Goal: Task Accomplishment & Management: Use online tool/utility

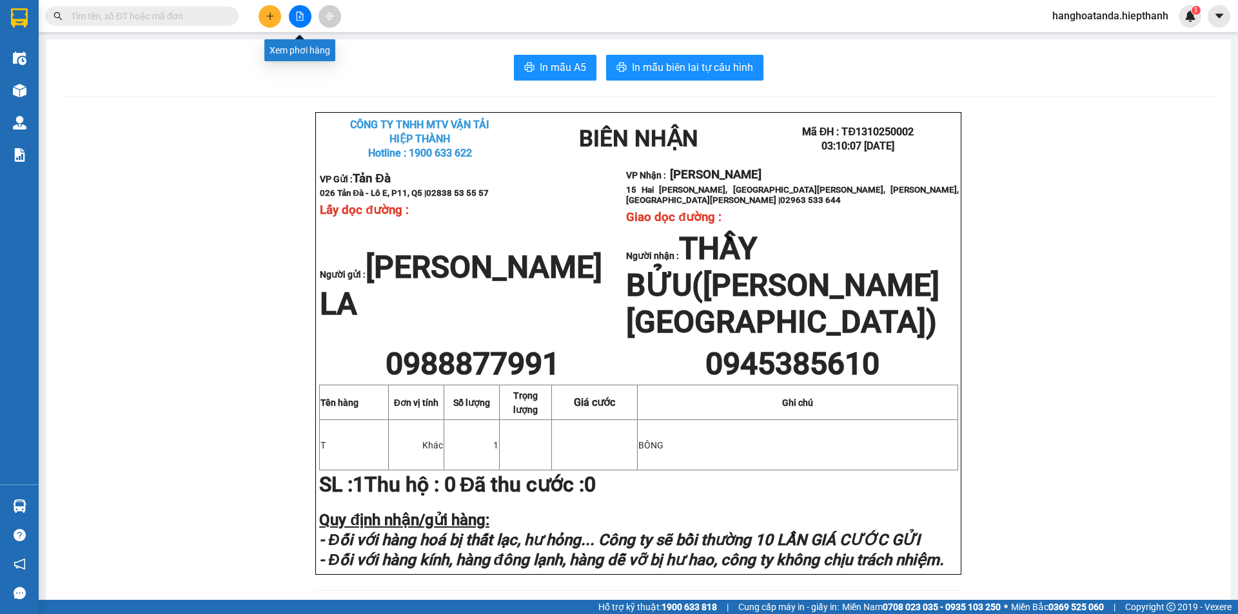
click at [301, 15] on icon "file-add" at bounding box center [299, 16] width 9 height 9
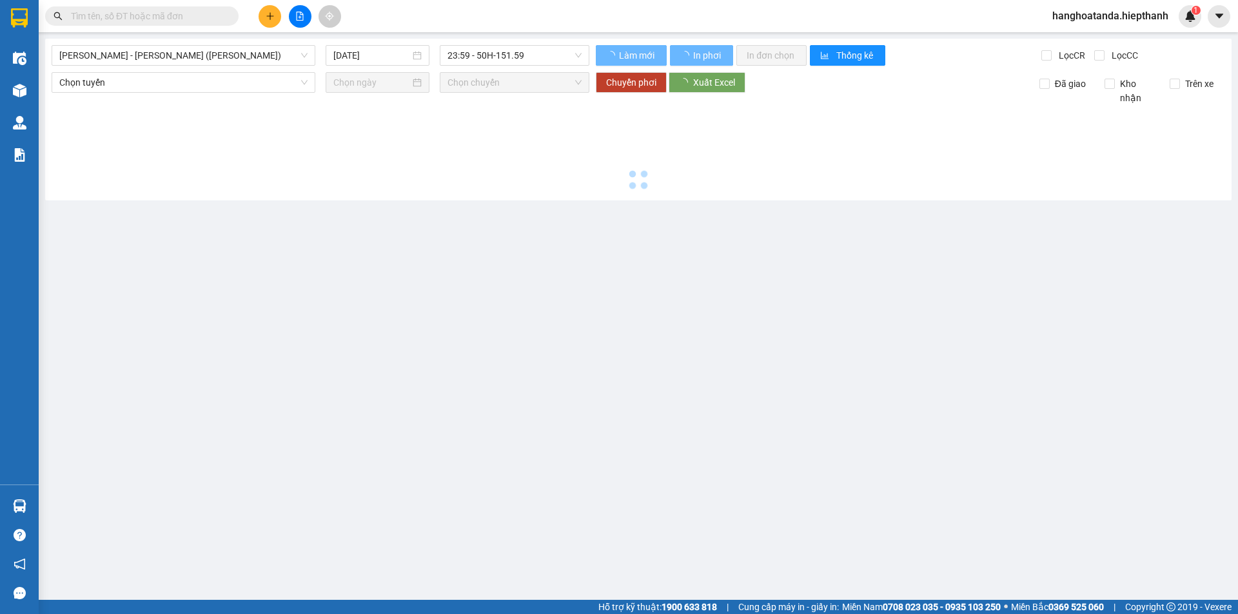
type input "[DATE]"
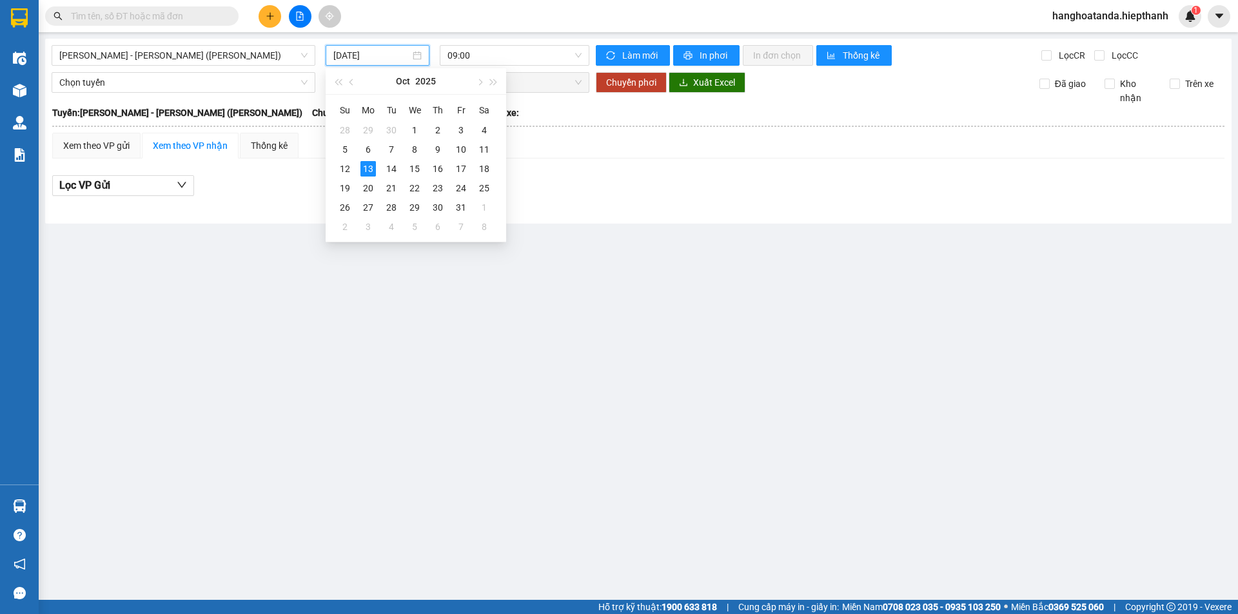
click at [364, 58] on input "[DATE]" at bounding box center [371, 55] width 77 height 14
click at [164, 59] on span "[PERSON_NAME] - [PERSON_NAME] ([PERSON_NAME])" at bounding box center [183, 55] width 248 height 19
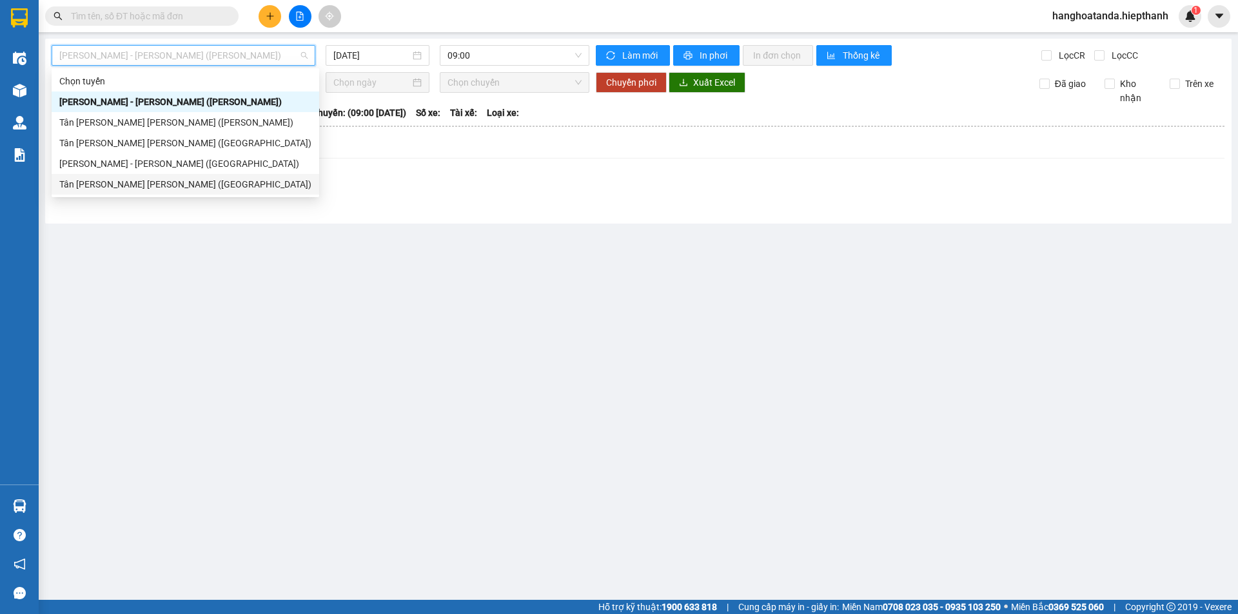
click at [130, 182] on div "Tân [PERSON_NAME] [PERSON_NAME] ([GEOGRAPHIC_DATA])" at bounding box center [185, 184] width 252 height 14
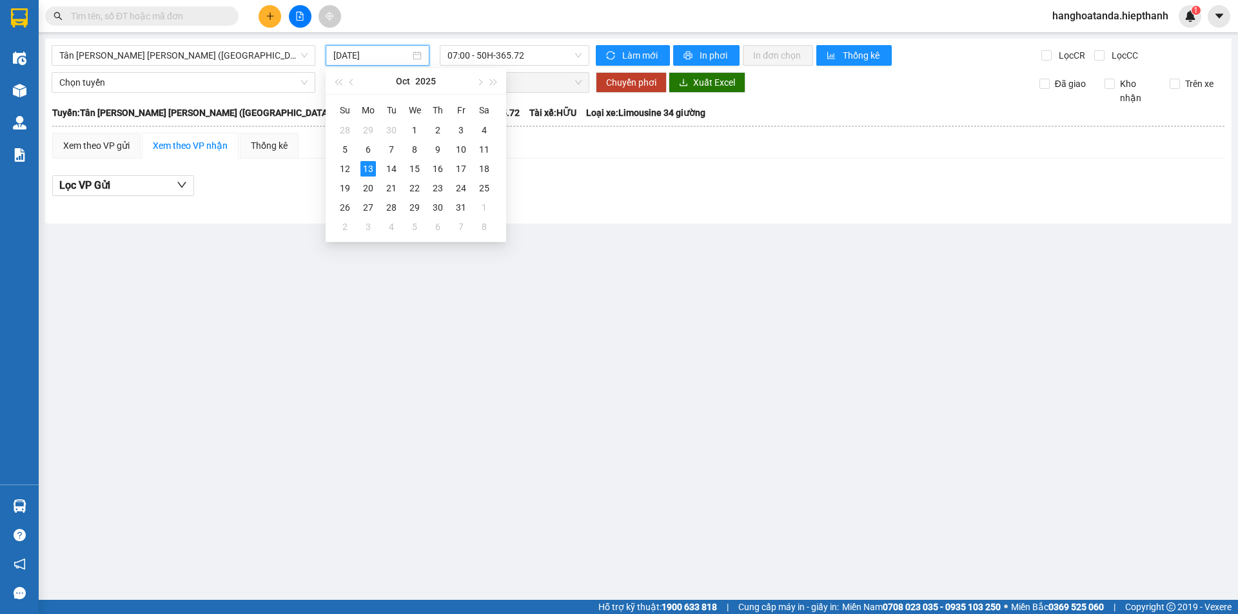
click at [364, 52] on input "[DATE]" at bounding box center [371, 55] width 77 height 14
click at [344, 166] on div "12" at bounding box center [344, 168] width 15 height 15
type input "[DATE]"
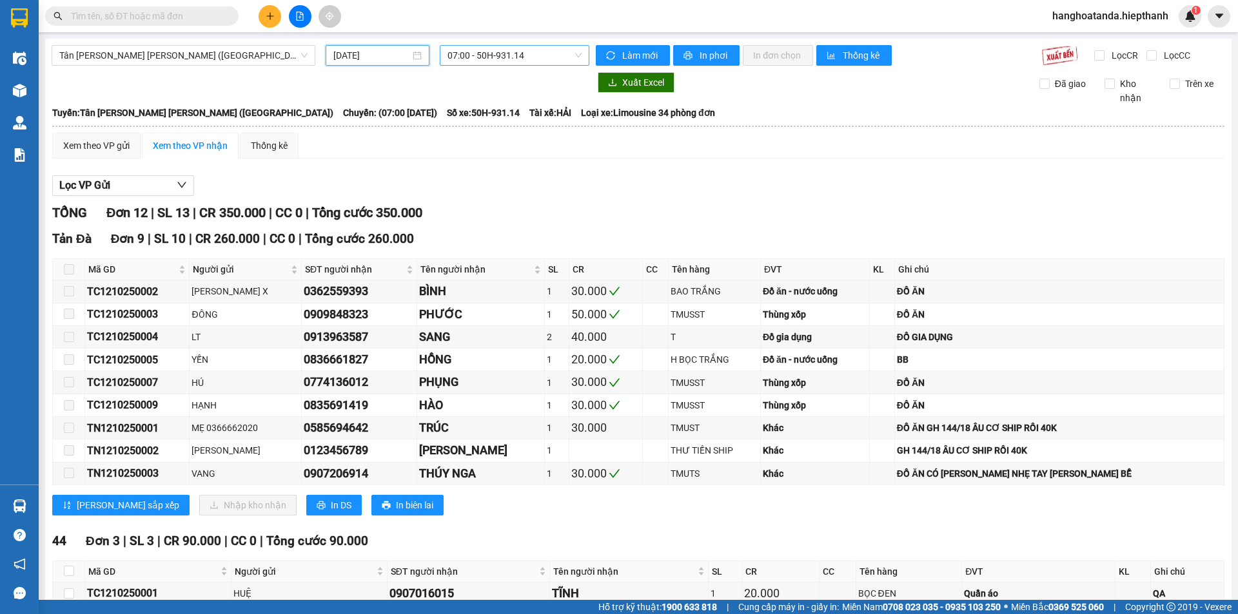
click at [498, 54] on span "07:00 - 50H-931.14" at bounding box center [514, 55] width 134 height 19
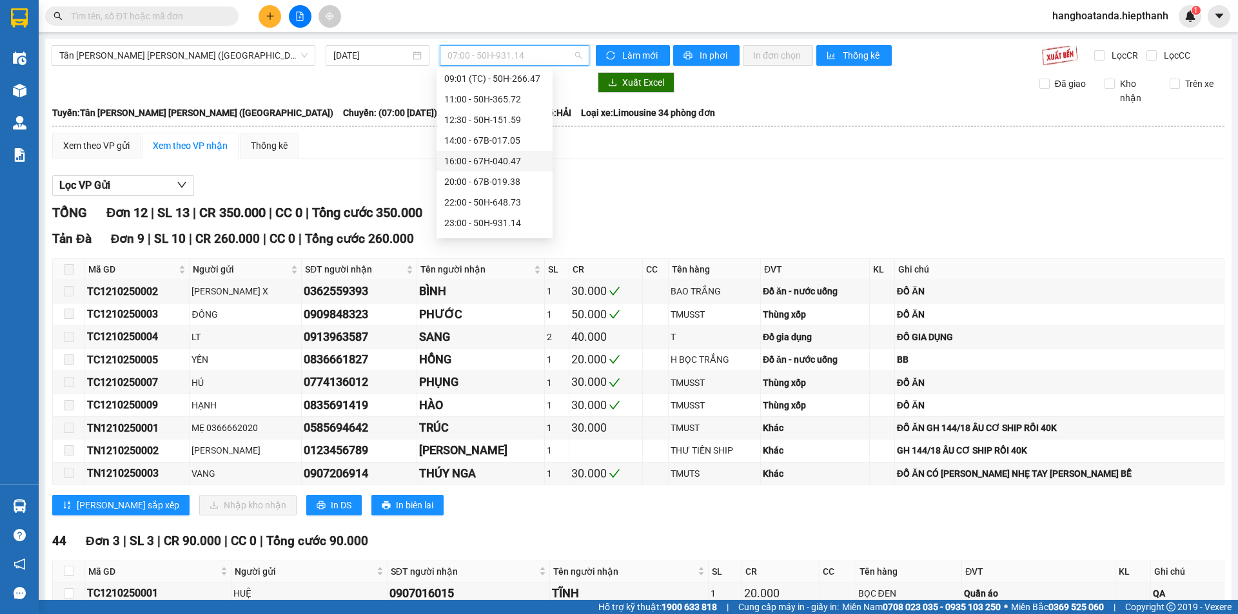
scroll to position [124, 0]
click at [489, 119] on div "20:00 - 67B-019.38" at bounding box center [494, 122] width 101 height 14
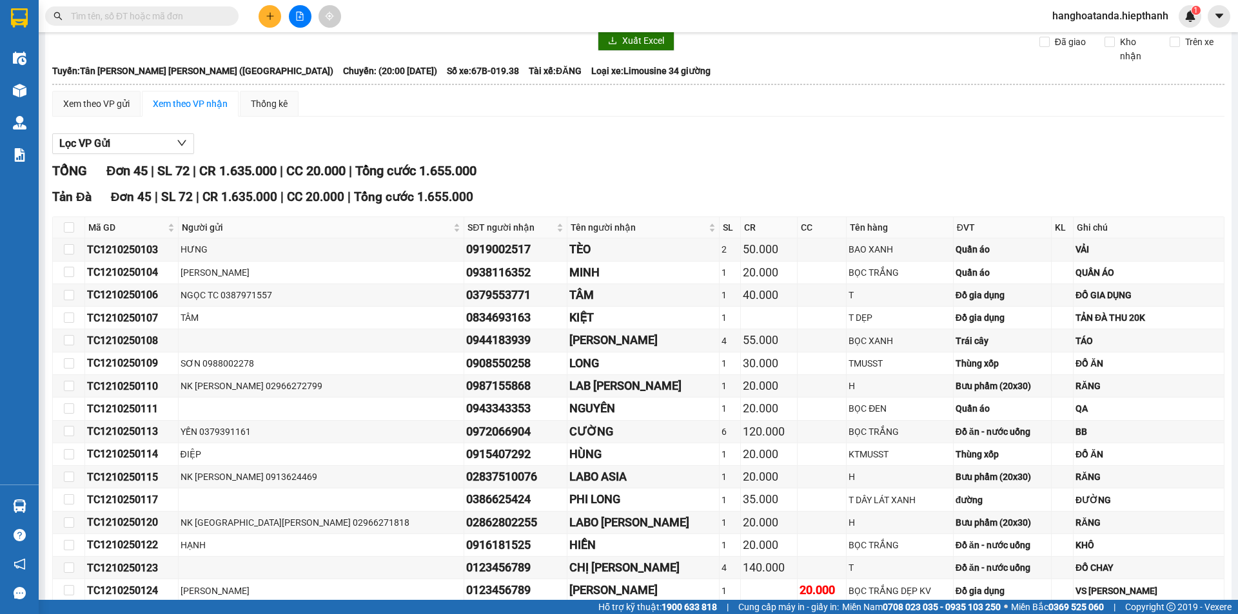
scroll to position [64, 0]
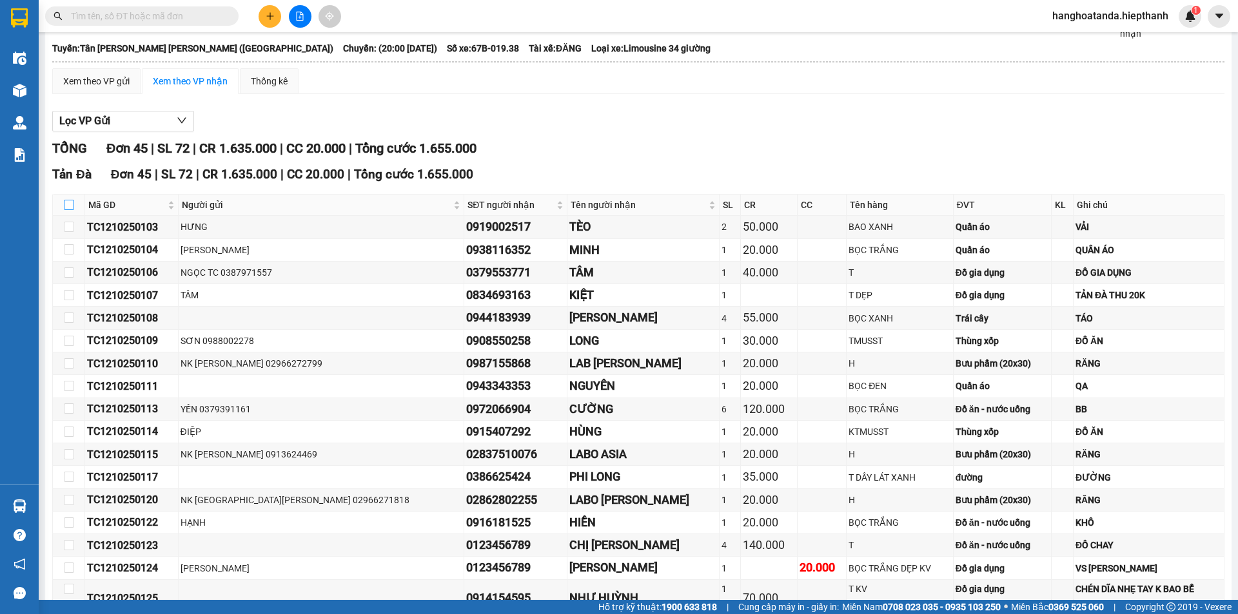
click at [66, 203] on input "checkbox" at bounding box center [69, 205] width 10 height 10
checkbox input "true"
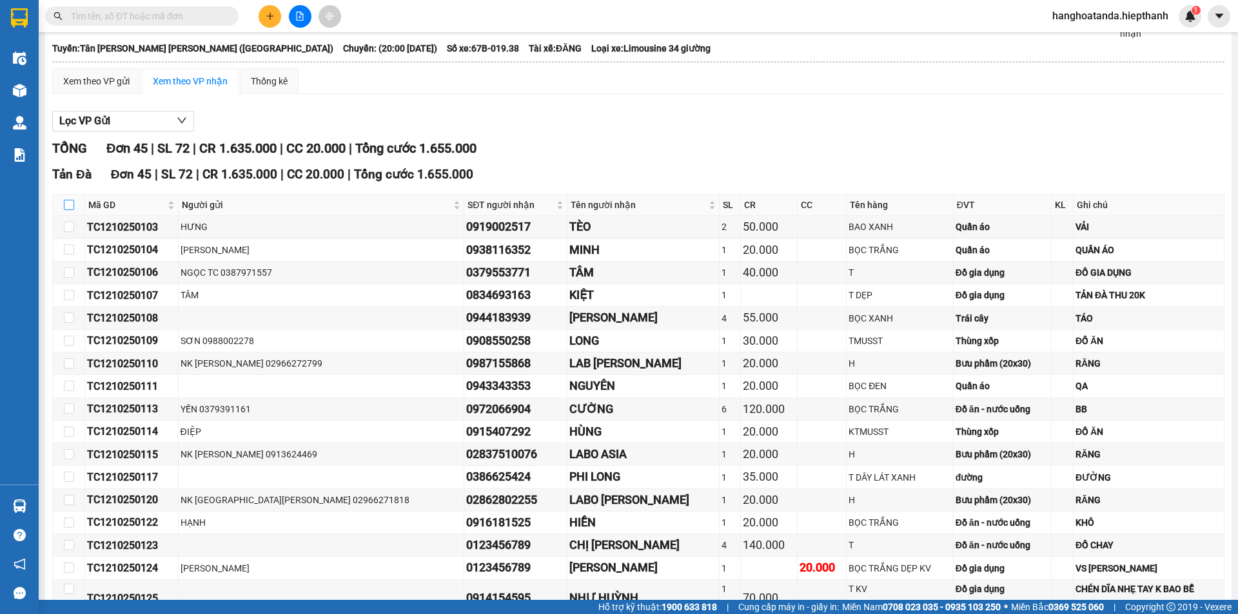
checkbox input "true"
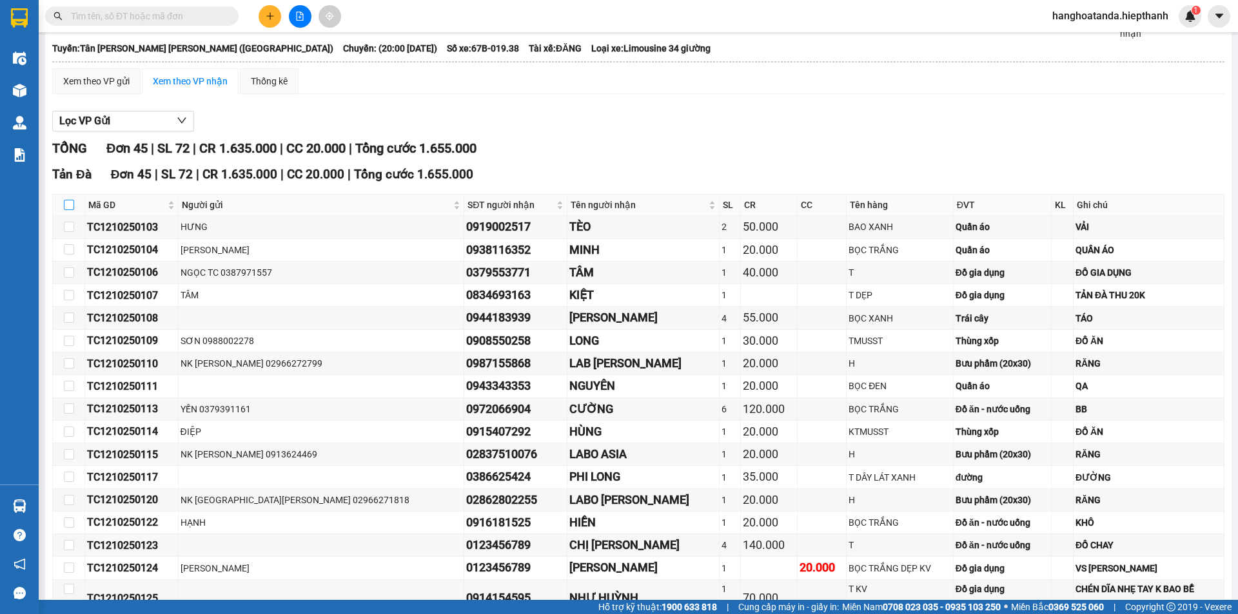
checkbox input "true"
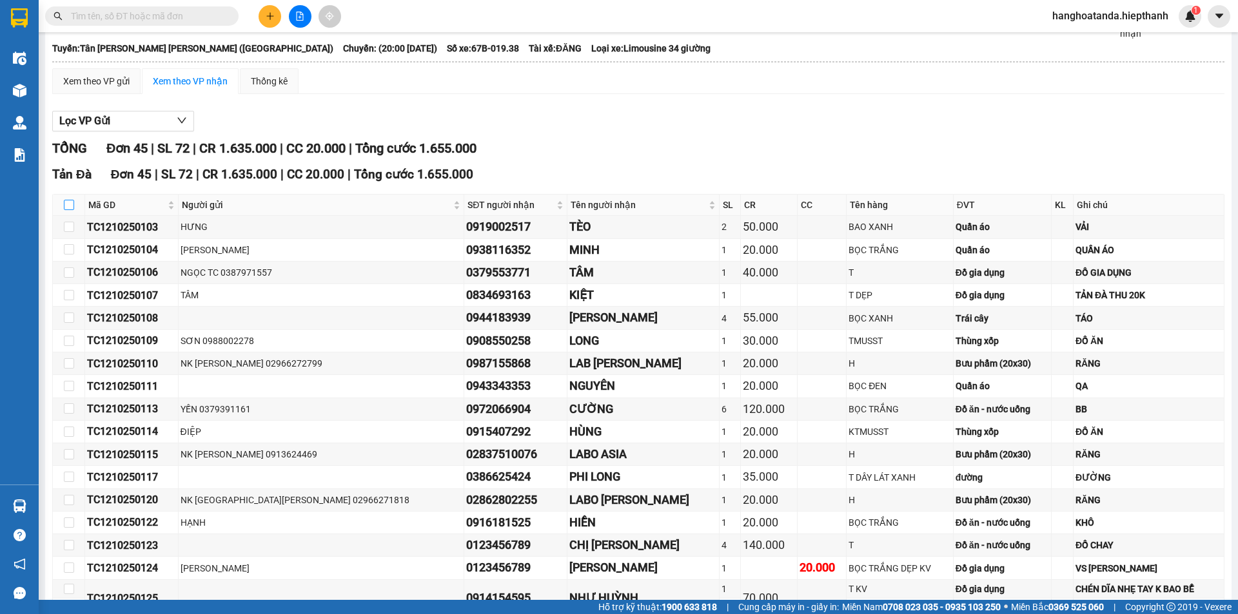
checkbox input "true"
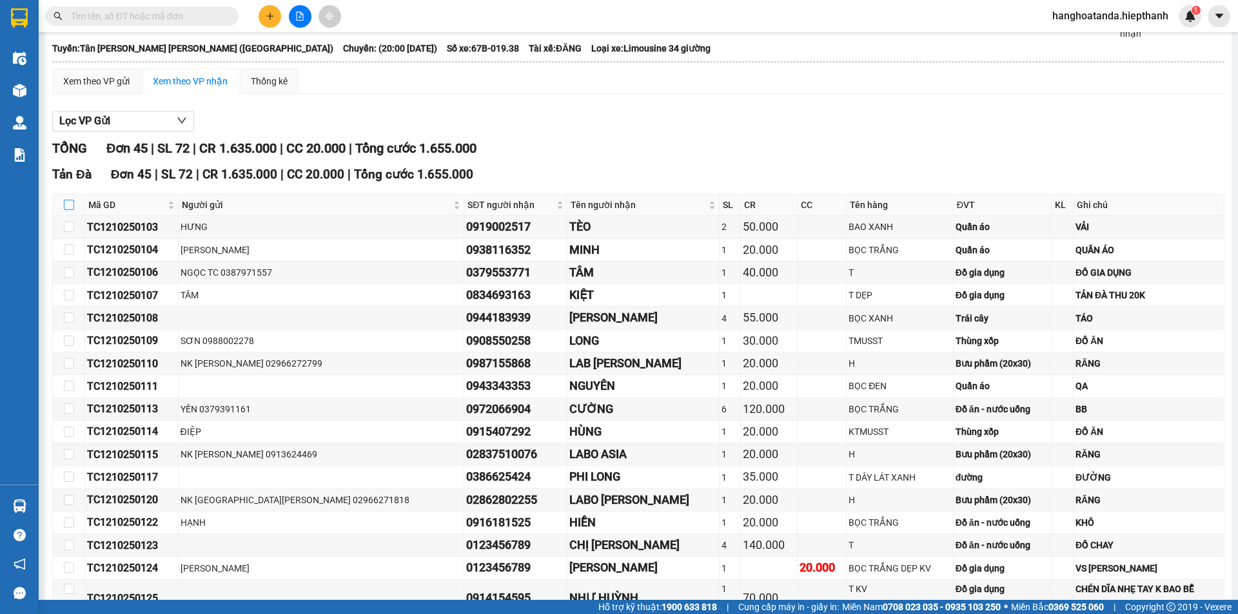
checkbox input "true"
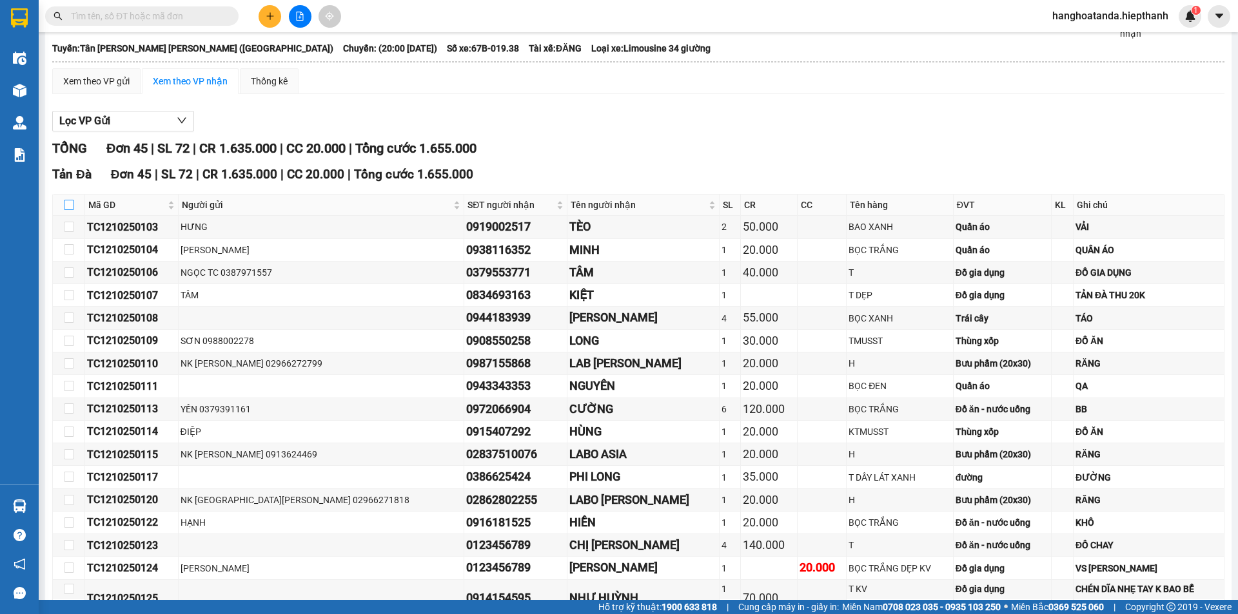
checkbox input "true"
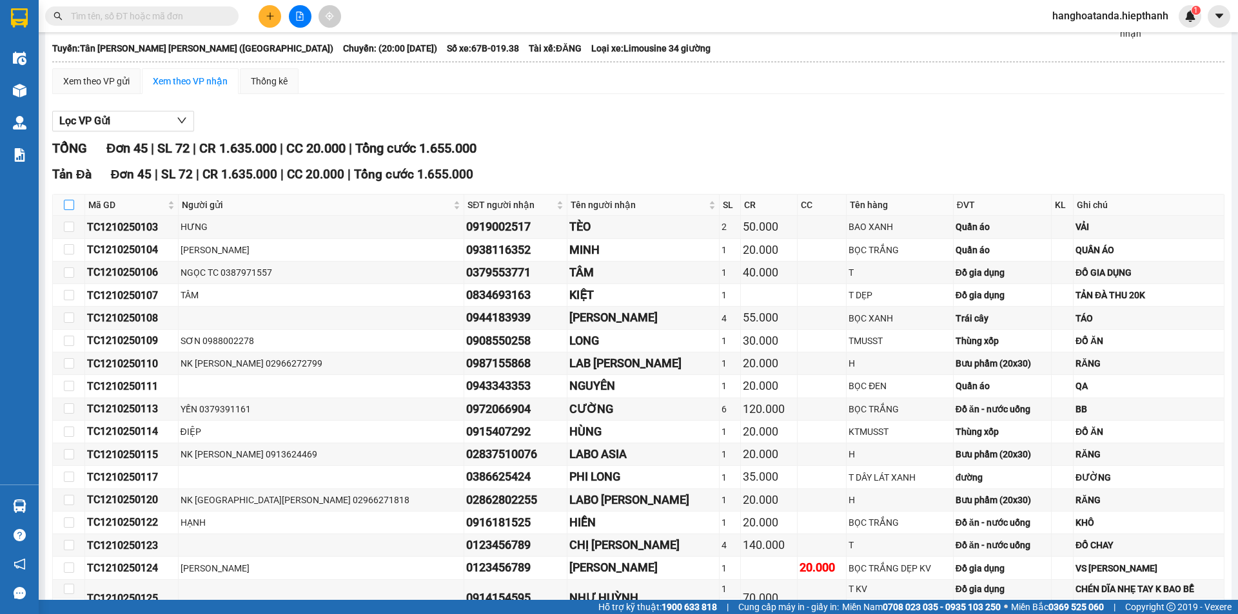
checkbox input "true"
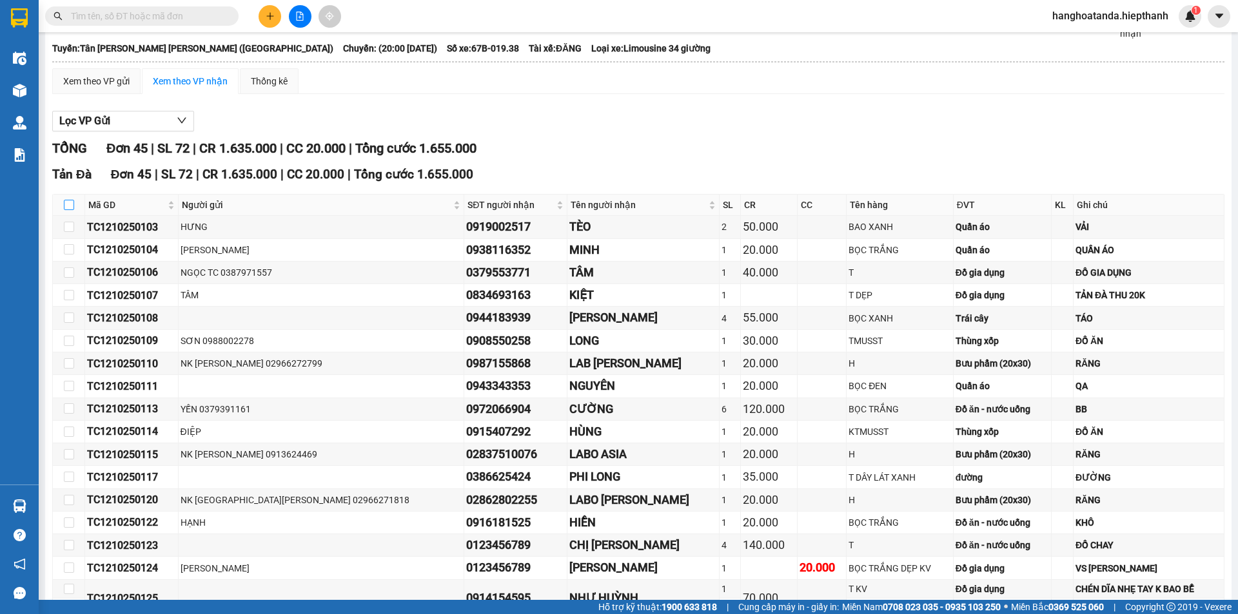
checkbox input "true"
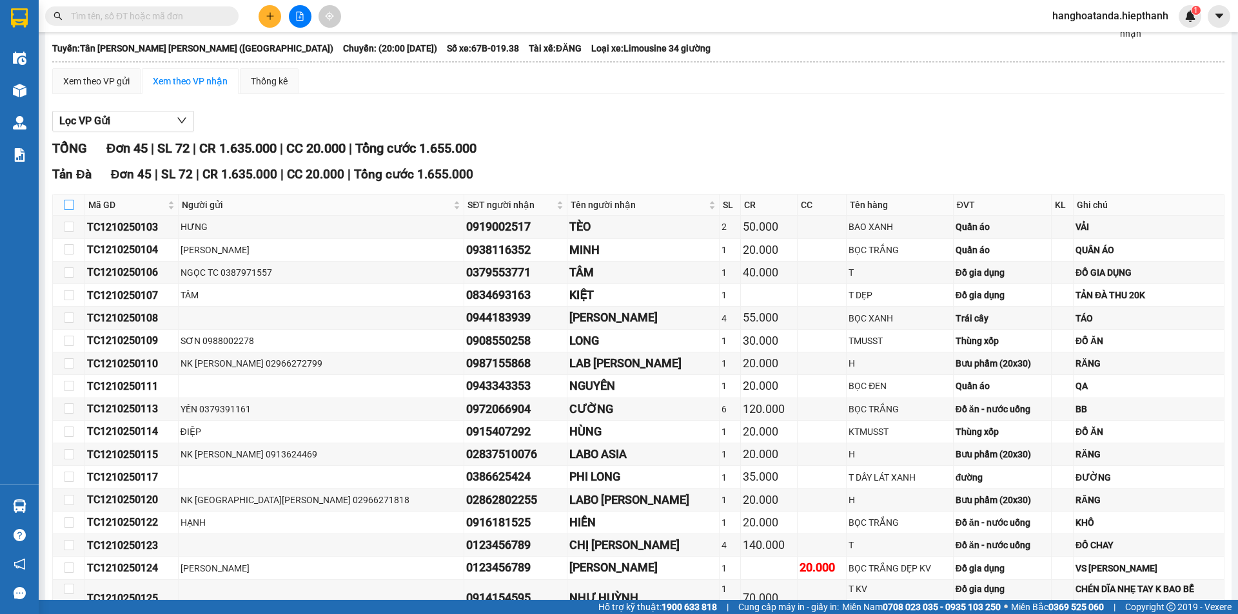
checkbox input "true"
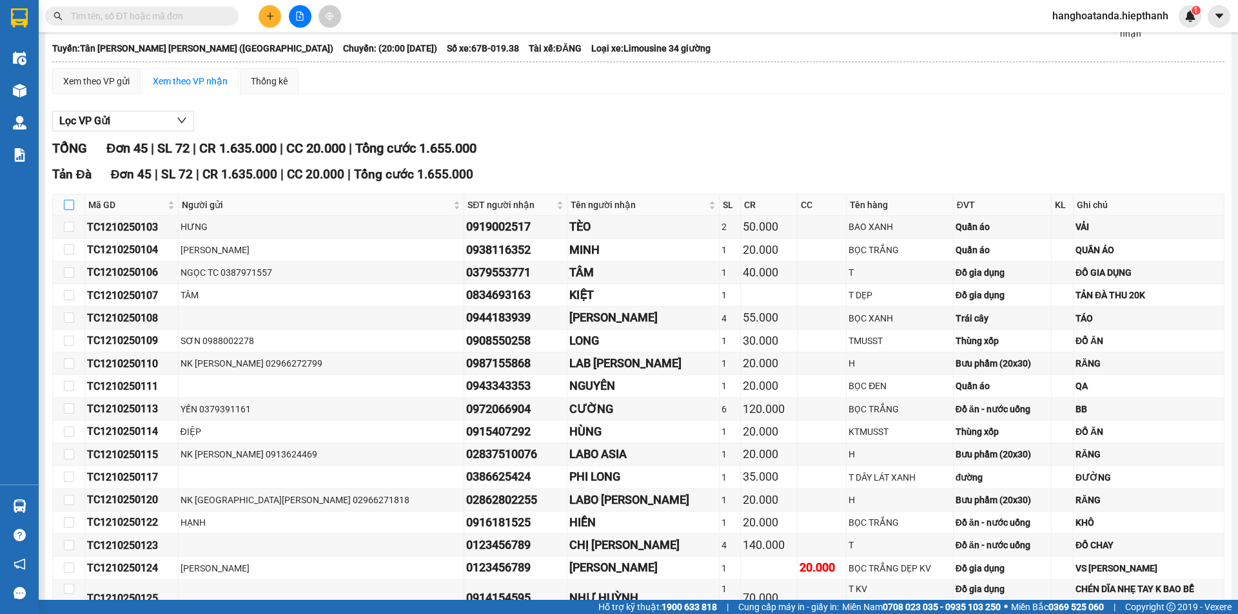
checkbox input "true"
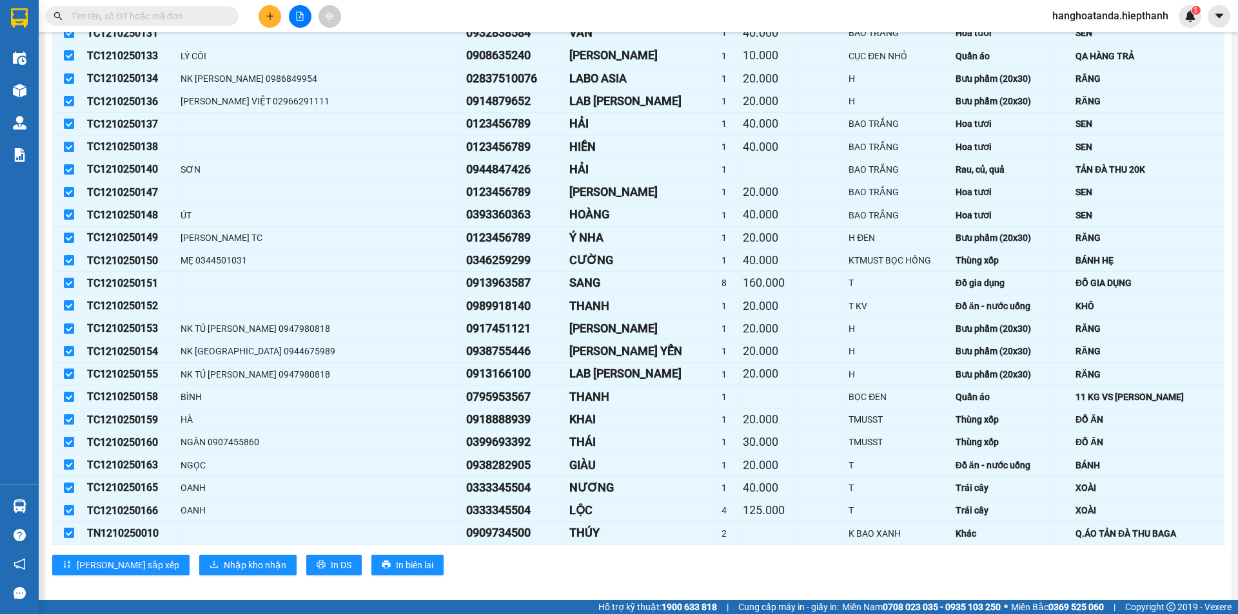
scroll to position [785, 0]
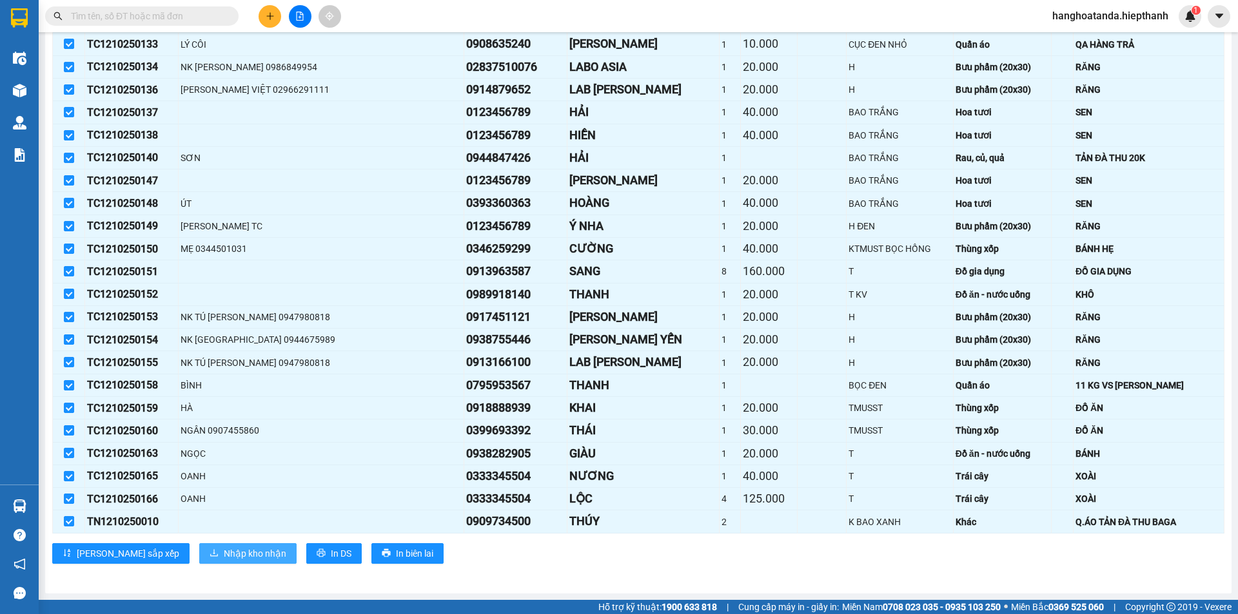
click at [224, 549] on span "Nhập kho nhận" at bounding box center [255, 554] width 63 height 14
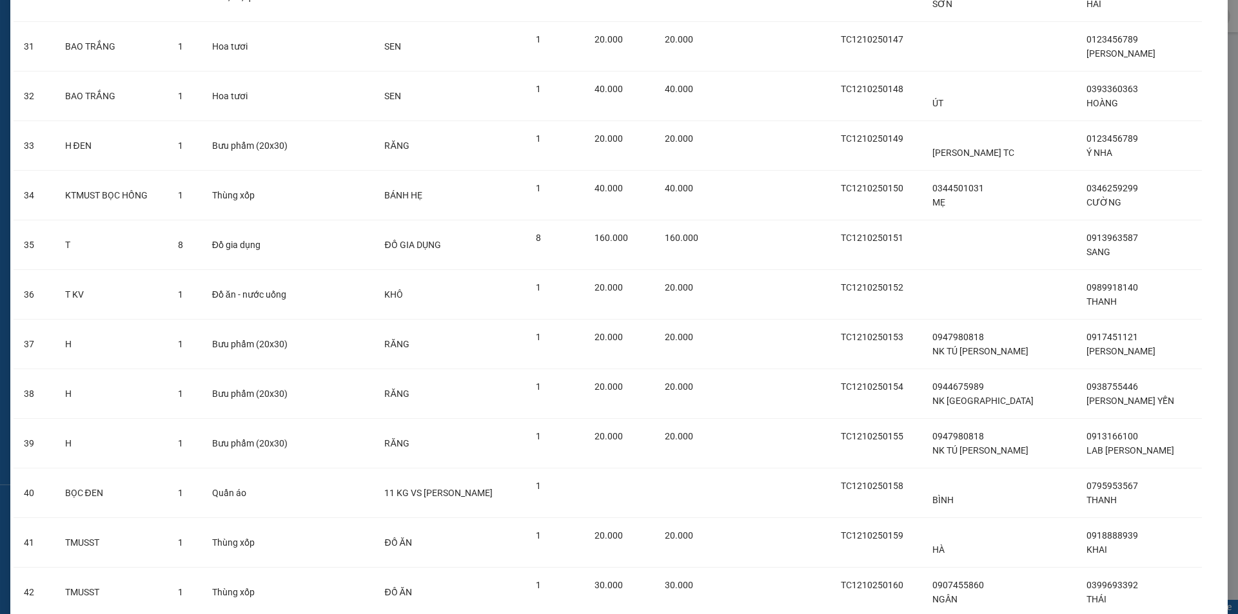
scroll to position [1843, 0]
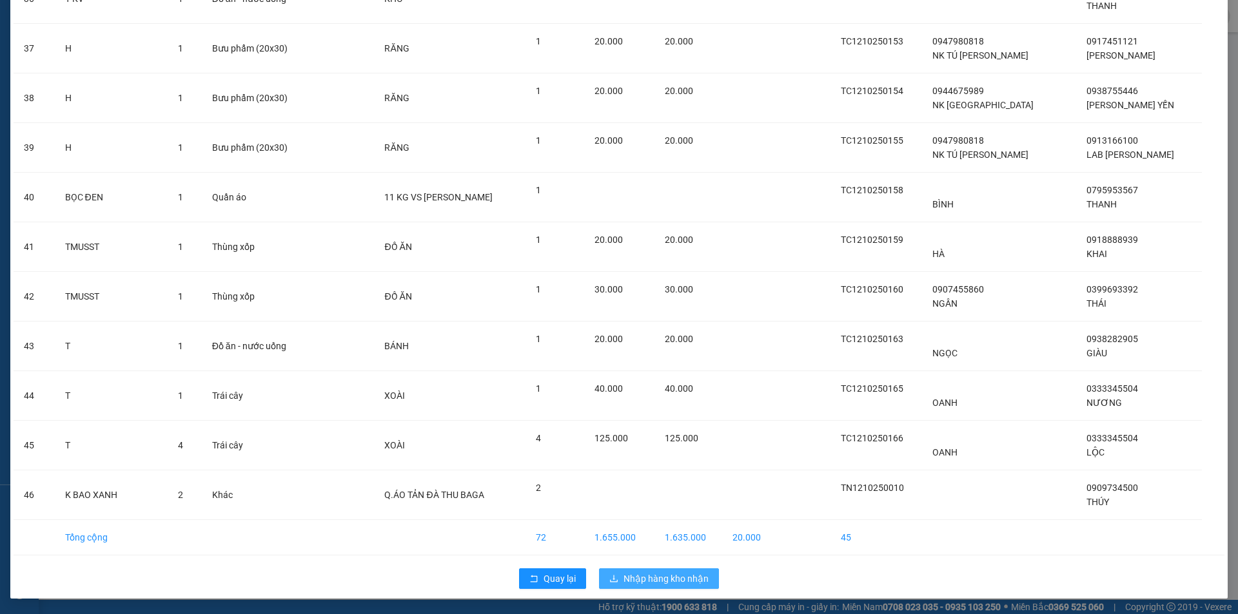
click at [632, 572] on span "Nhập hàng kho nhận" at bounding box center [665, 579] width 85 height 14
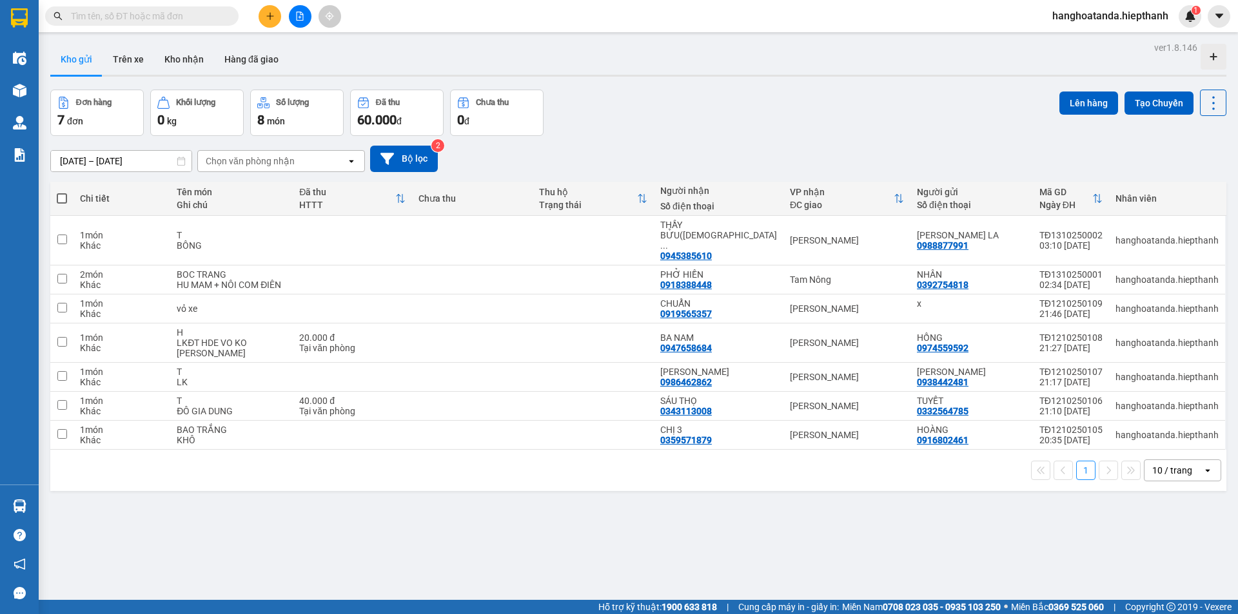
click at [61, 195] on span at bounding box center [62, 198] width 10 height 10
click at [62, 192] on input "checkbox" at bounding box center [62, 192] width 0 height 0
checkbox input "true"
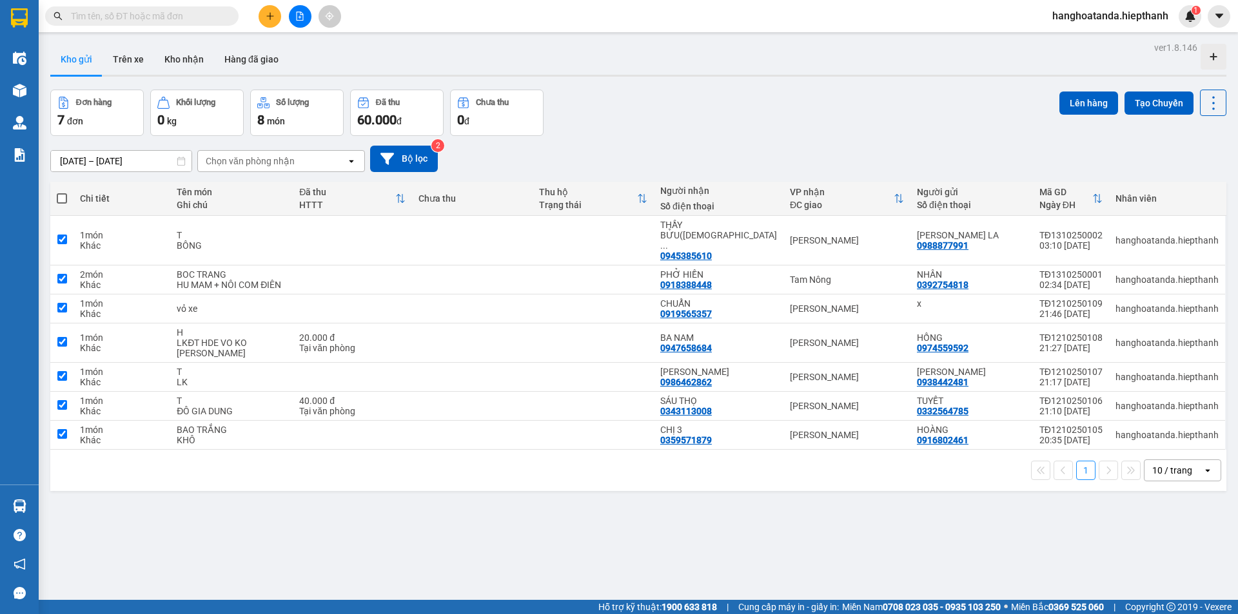
checkbox input "true"
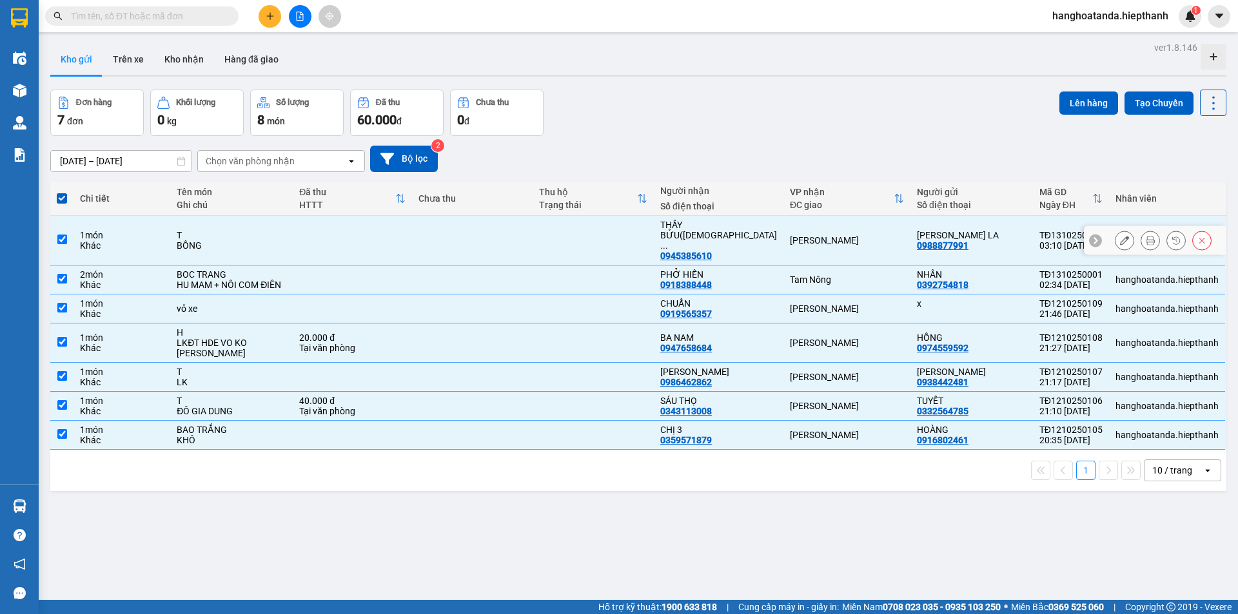
click at [59, 235] on input "checkbox" at bounding box center [62, 240] width 10 height 10
checkbox input "false"
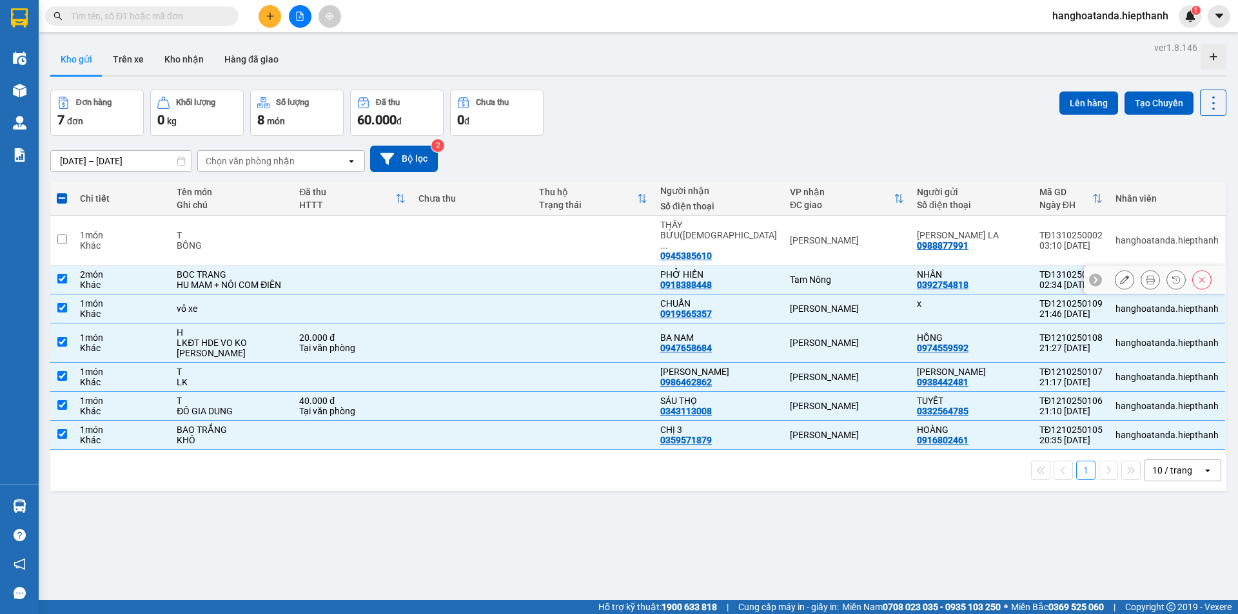
click at [61, 274] on input "checkbox" at bounding box center [62, 279] width 10 height 10
checkbox input "false"
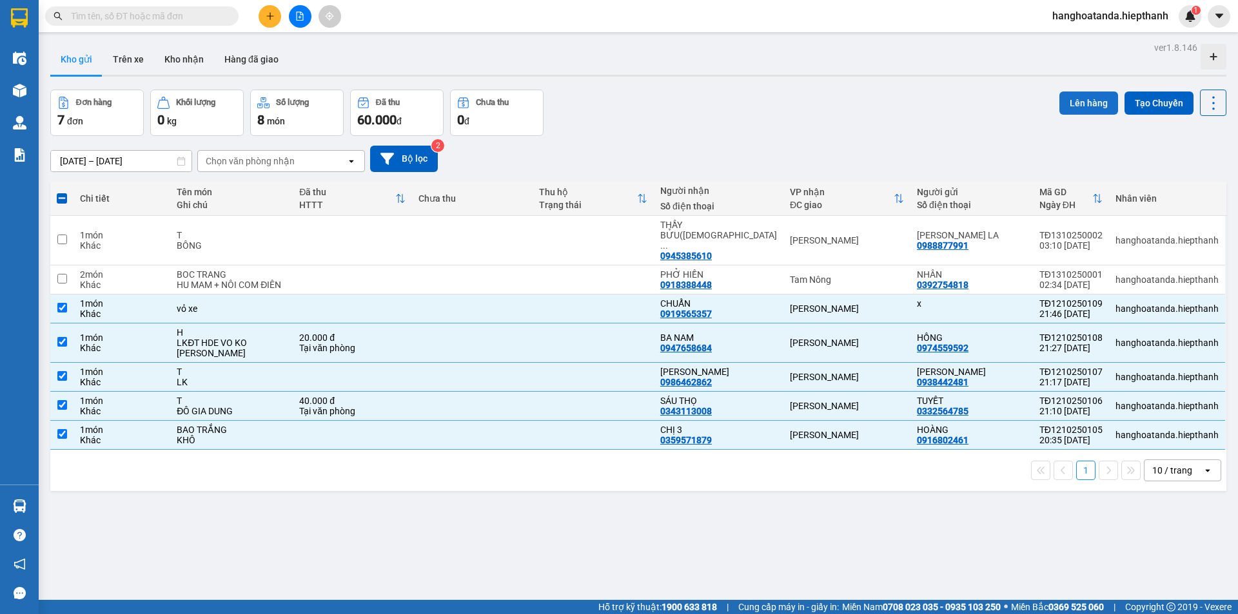
click at [1081, 97] on button "Lên hàng" at bounding box center [1088, 103] width 59 height 23
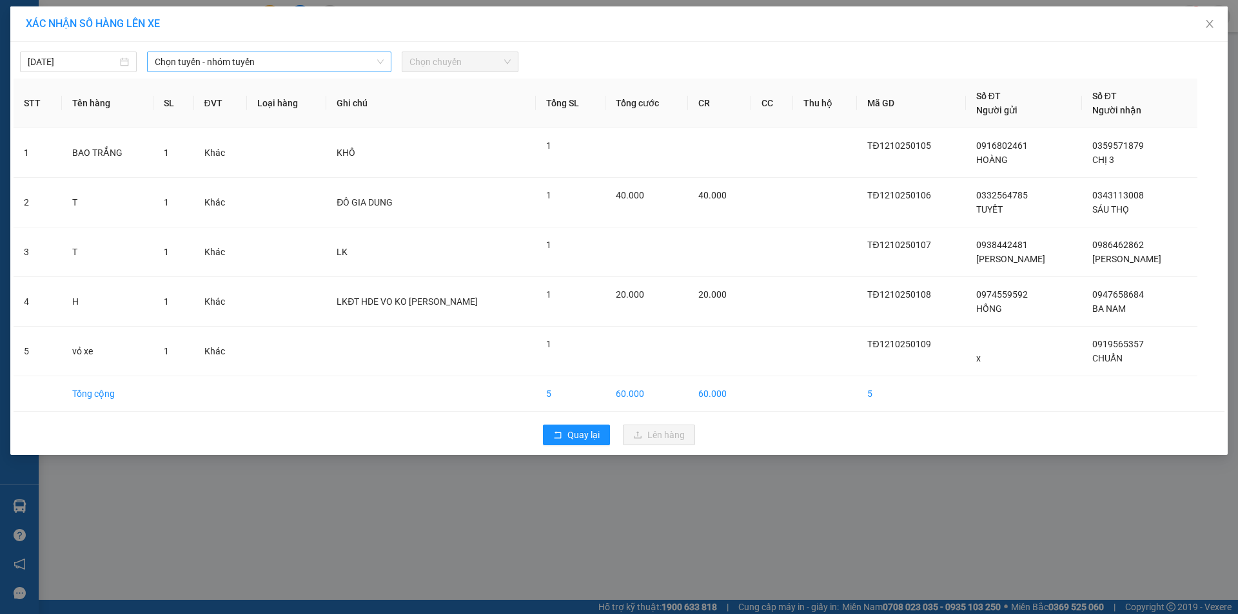
click at [225, 63] on span "Chọn tuyến - nhóm tuyến" at bounding box center [269, 61] width 229 height 19
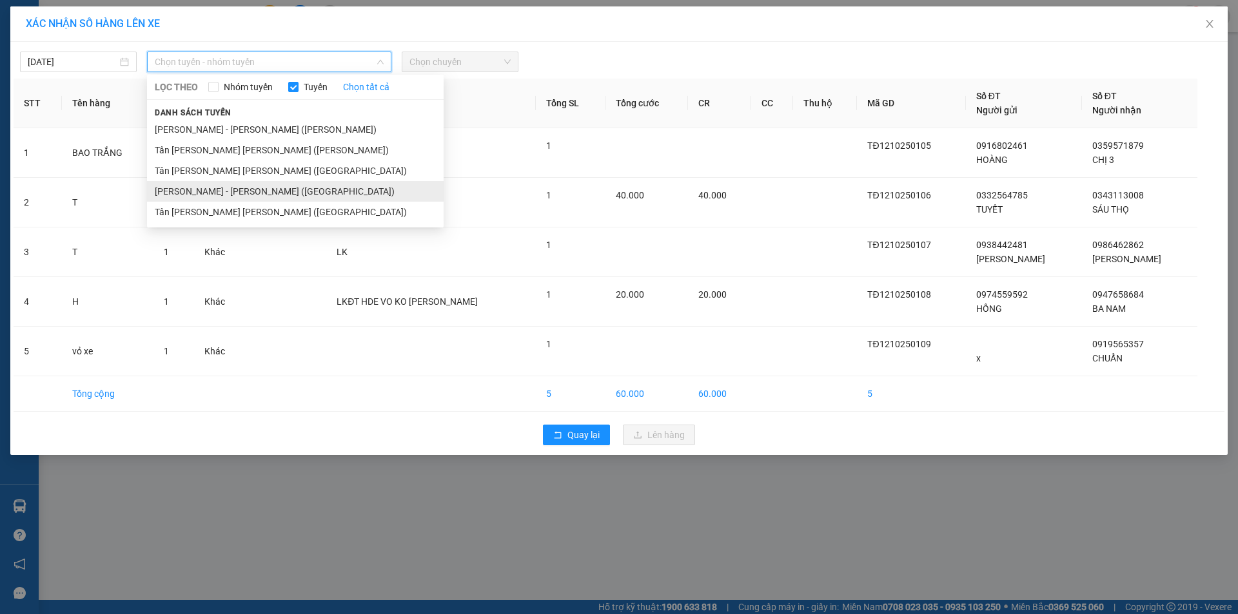
click at [235, 188] on li "[PERSON_NAME] - [PERSON_NAME] ([GEOGRAPHIC_DATA])" at bounding box center [295, 191] width 297 height 21
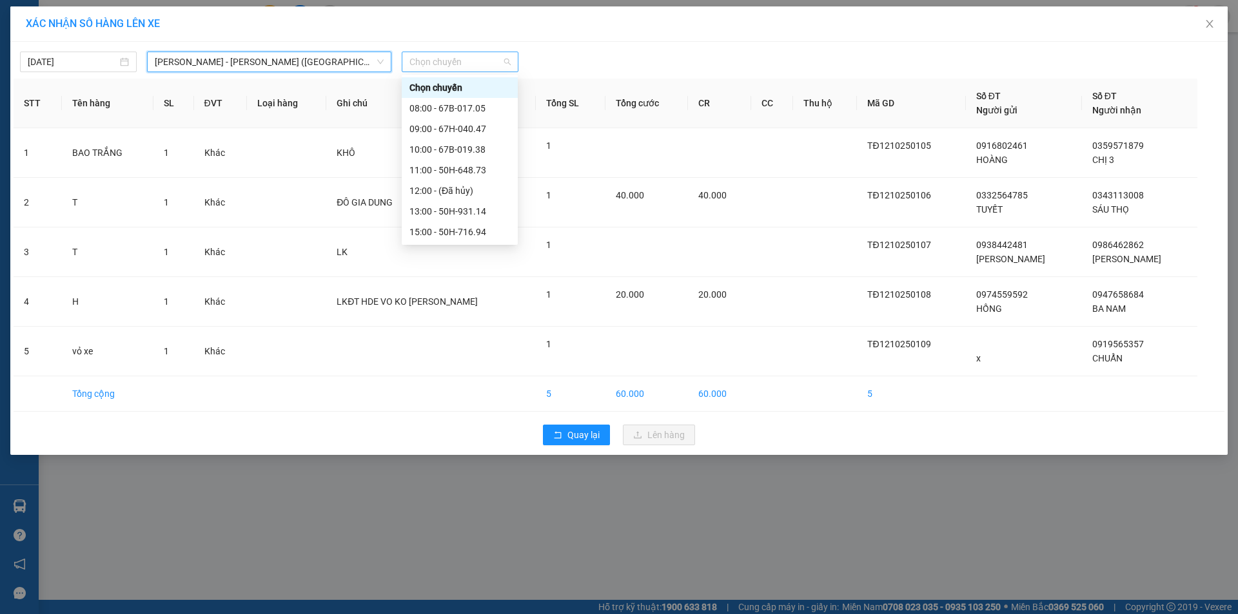
click at [465, 63] on span "Chọn chuyến" at bounding box center [459, 61] width 101 height 19
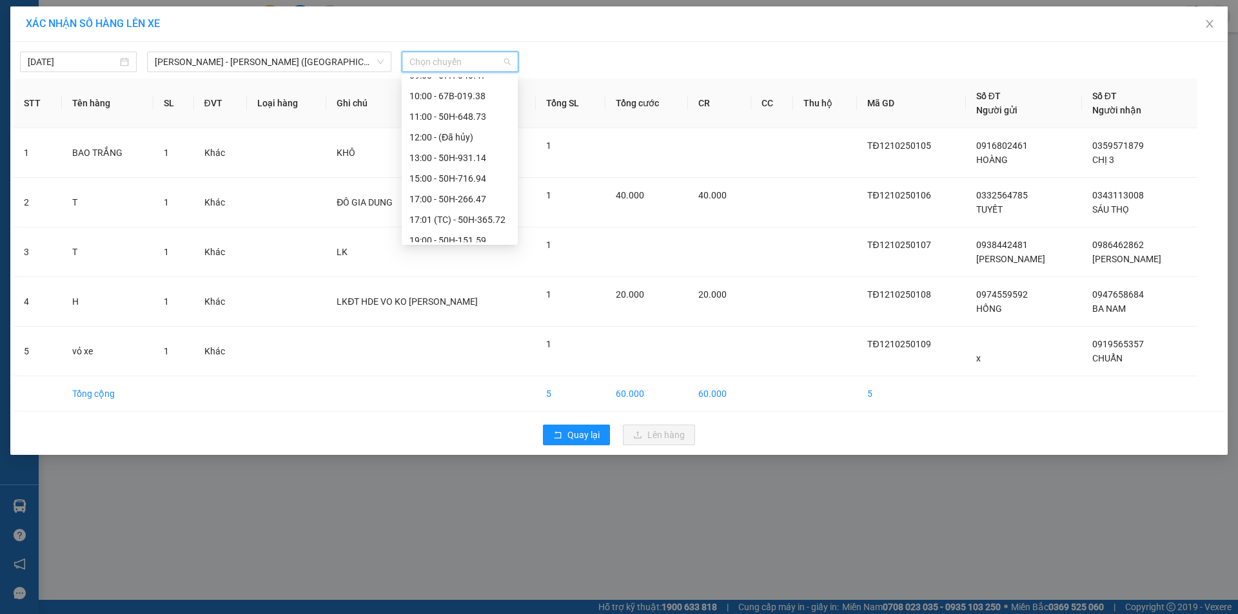
scroll to position [103, 0]
click at [461, 228] on div "22:30 - 67H-040.47" at bounding box center [459, 232] width 101 height 14
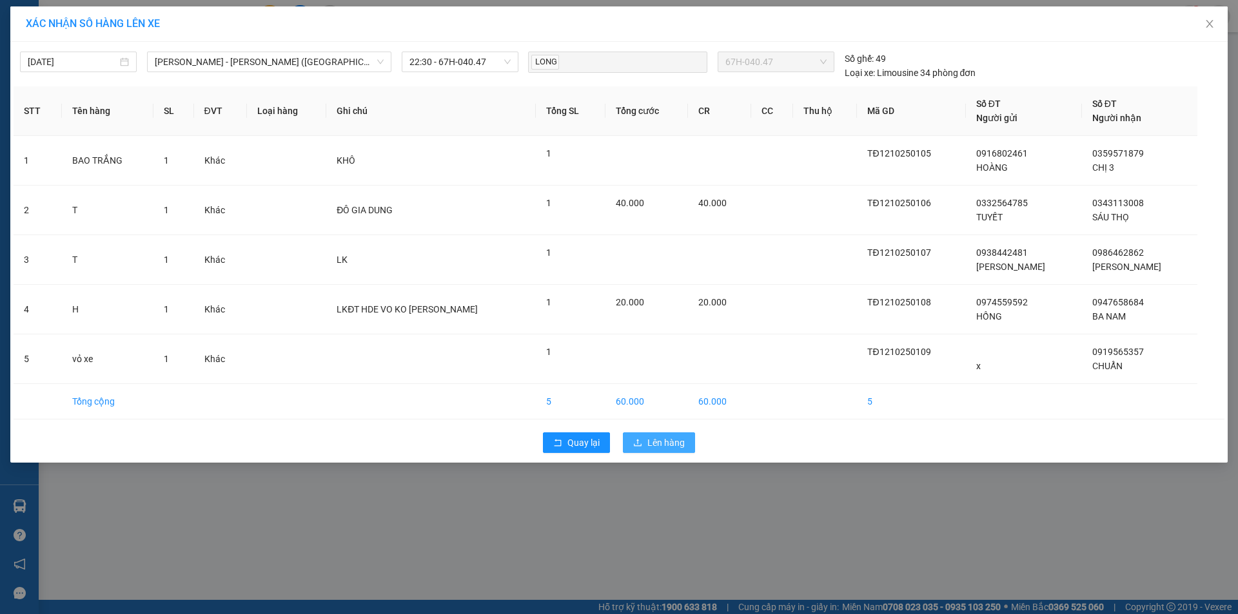
click at [659, 434] on button "Lên hàng" at bounding box center [659, 443] width 72 height 21
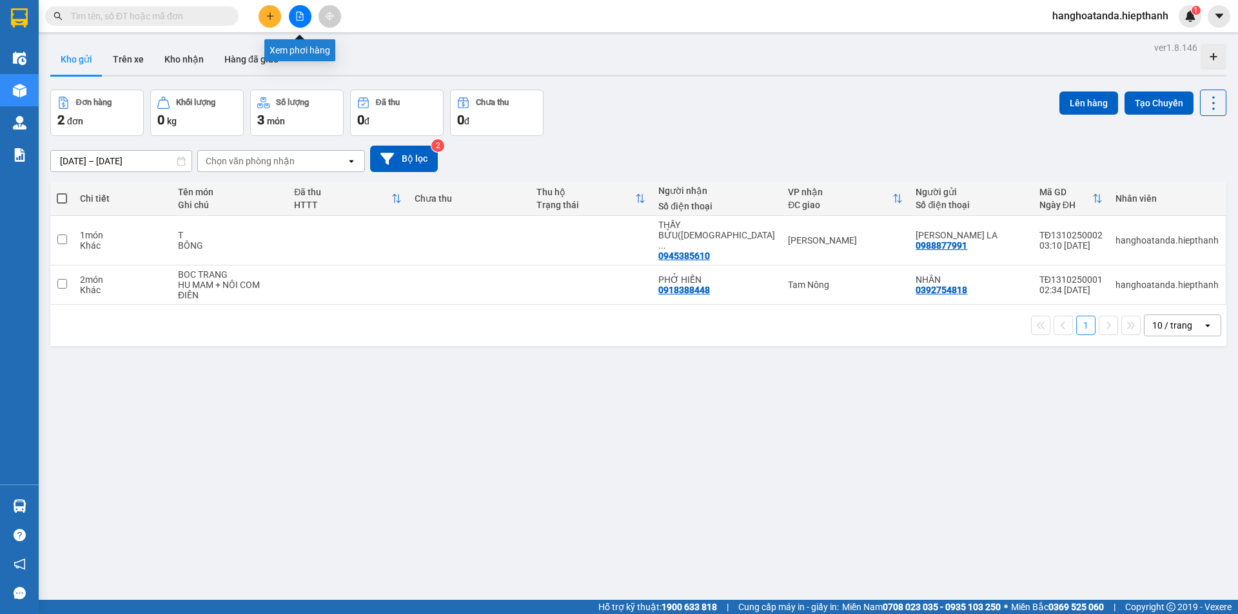
click at [300, 10] on button at bounding box center [300, 16] width 23 height 23
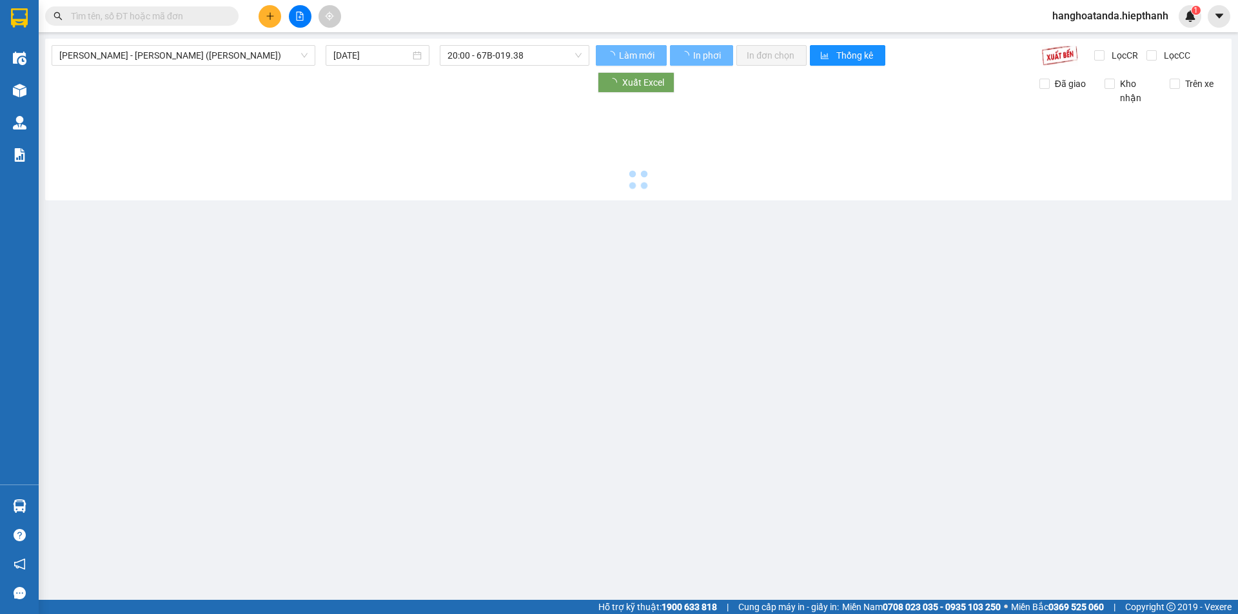
type input "[DATE]"
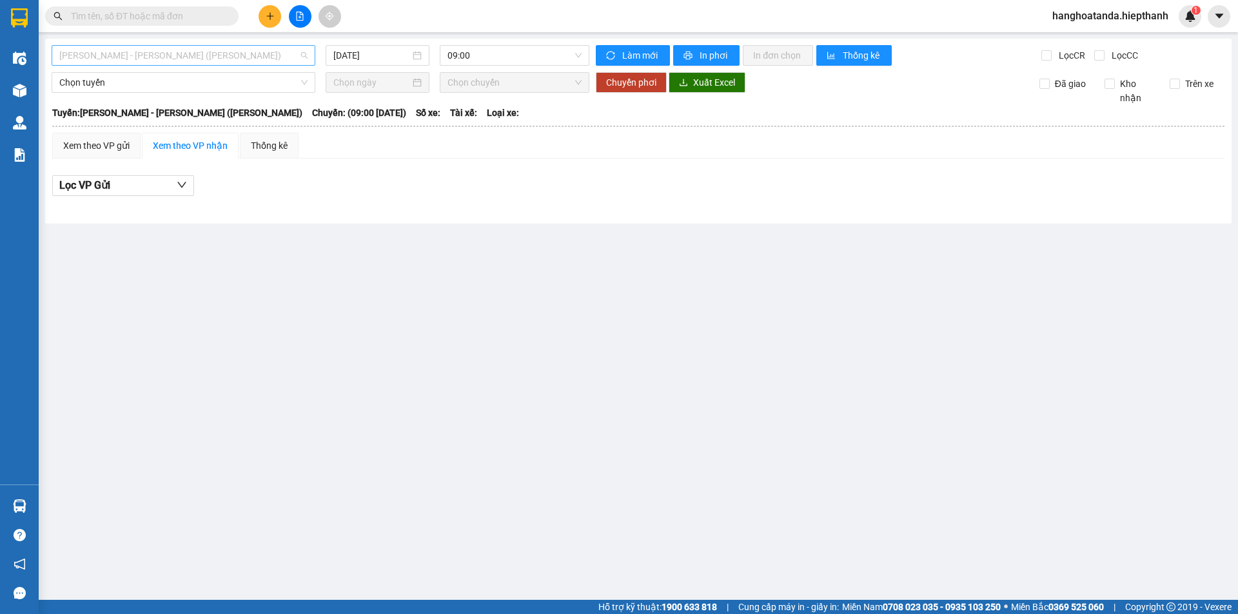
click at [199, 51] on span "[PERSON_NAME] - [PERSON_NAME] ([PERSON_NAME])" at bounding box center [183, 55] width 248 height 19
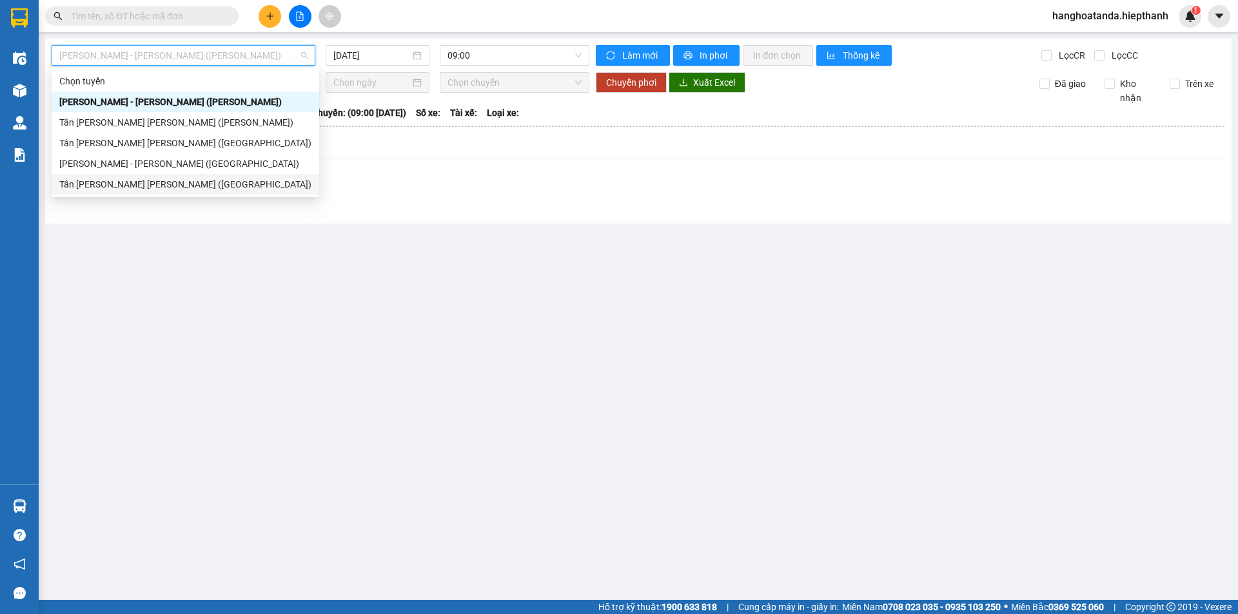
click at [153, 178] on div "Tân [PERSON_NAME] [PERSON_NAME] ([GEOGRAPHIC_DATA])" at bounding box center [185, 184] width 252 height 14
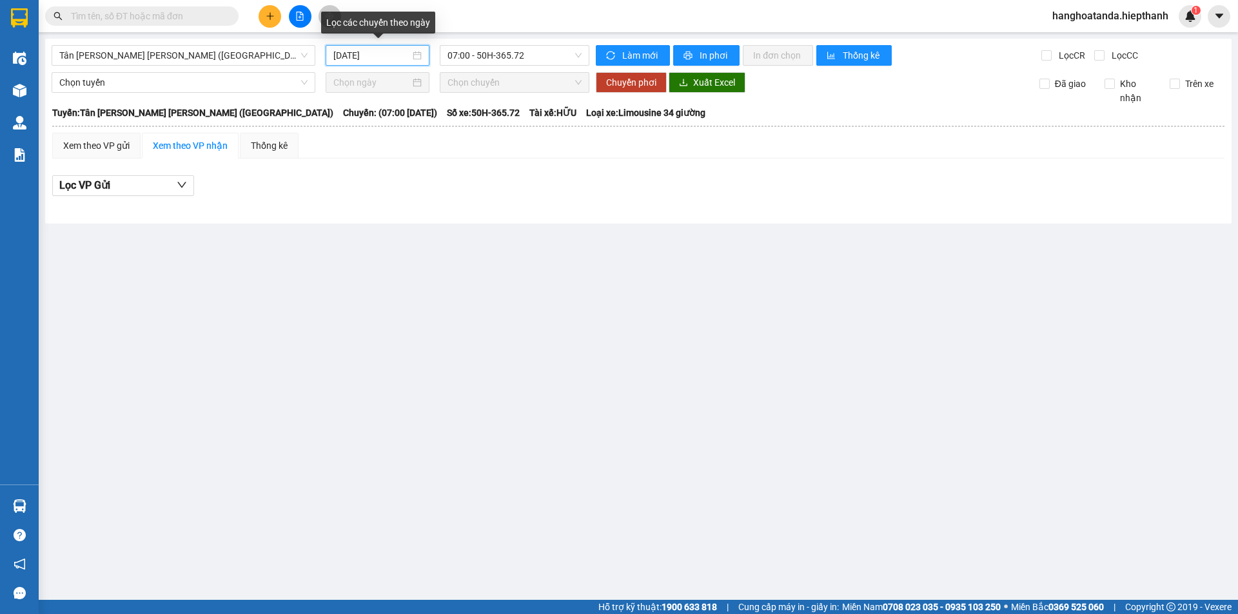
drag, startPoint x: 353, startPoint y: 50, endPoint x: 360, endPoint y: 57, distance: 10.1
click at [353, 51] on input "[DATE]" at bounding box center [371, 55] width 77 height 14
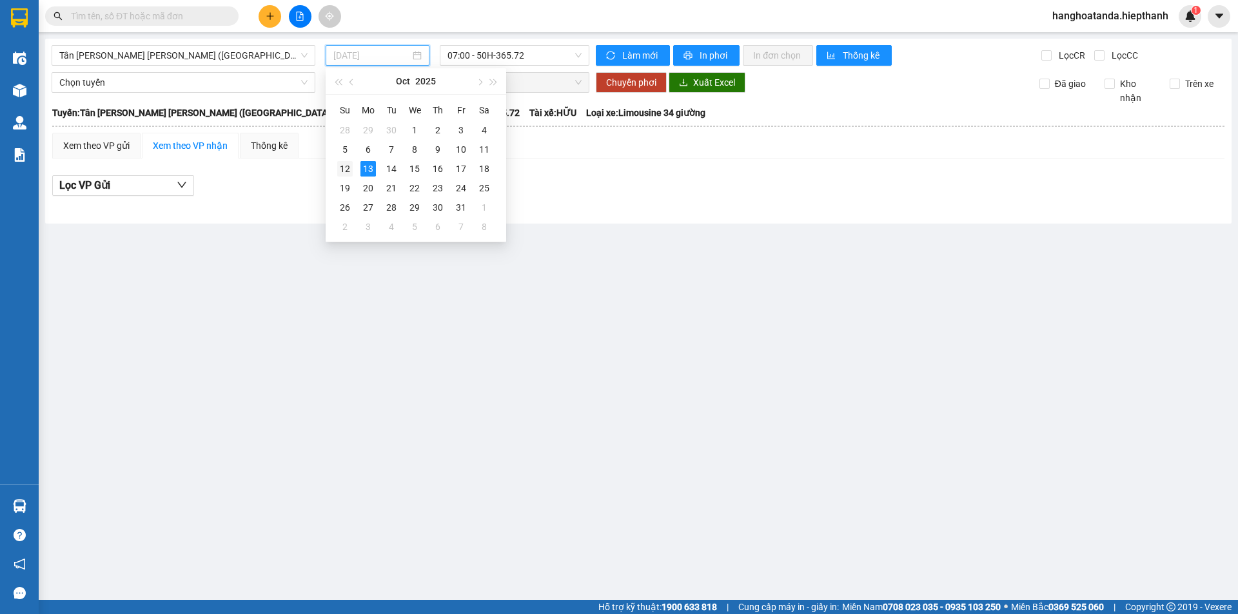
click at [347, 164] on div "12" at bounding box center [344, 168] width 15 height 15
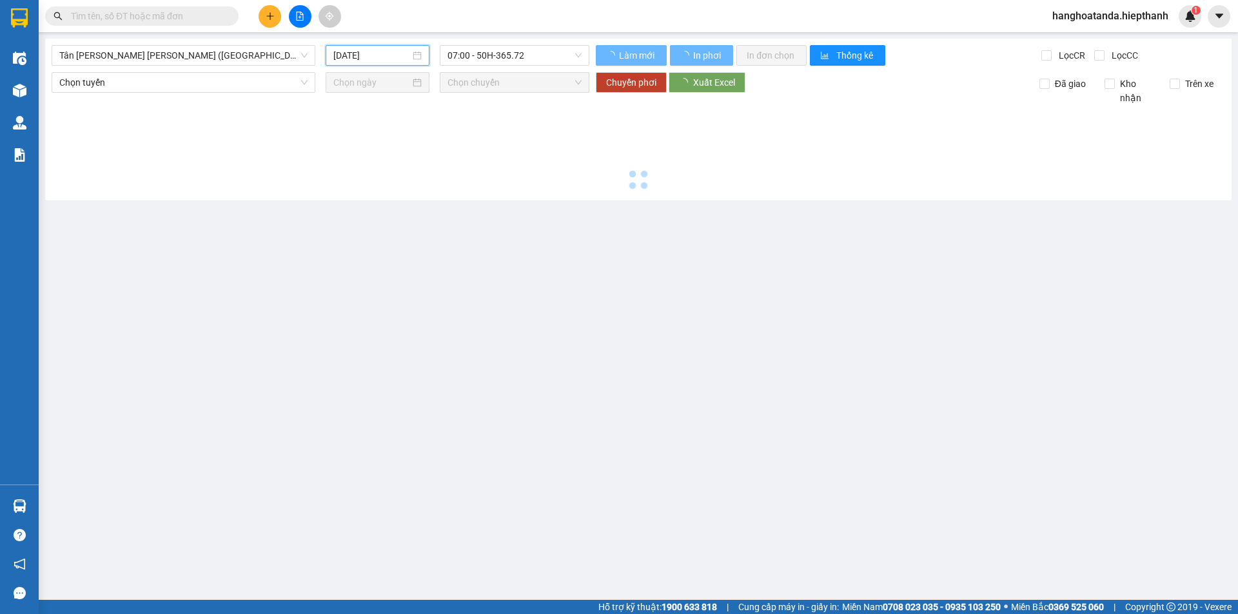
type input "[DATE]"
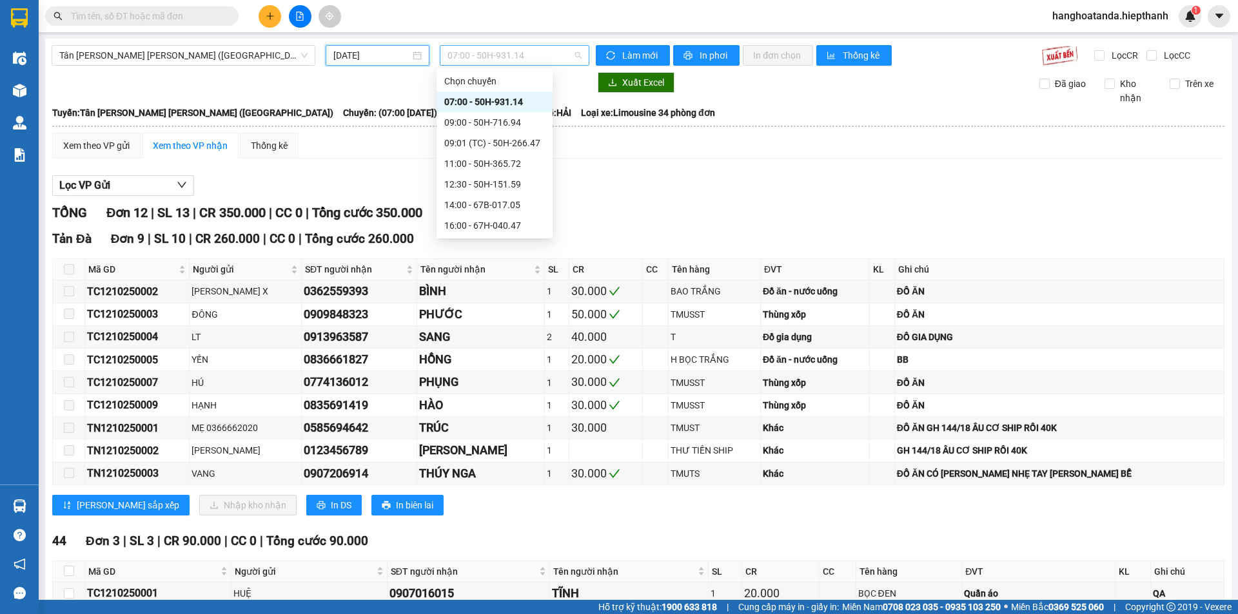
click at [472, 55] on span "07:00 - 50H-931.14" at bounding box center [514, 55] width 134 height 19
click at [483, 140] on div "22:00 - 50H-648.73" at bounding box center [494, 143] width 101 height 14
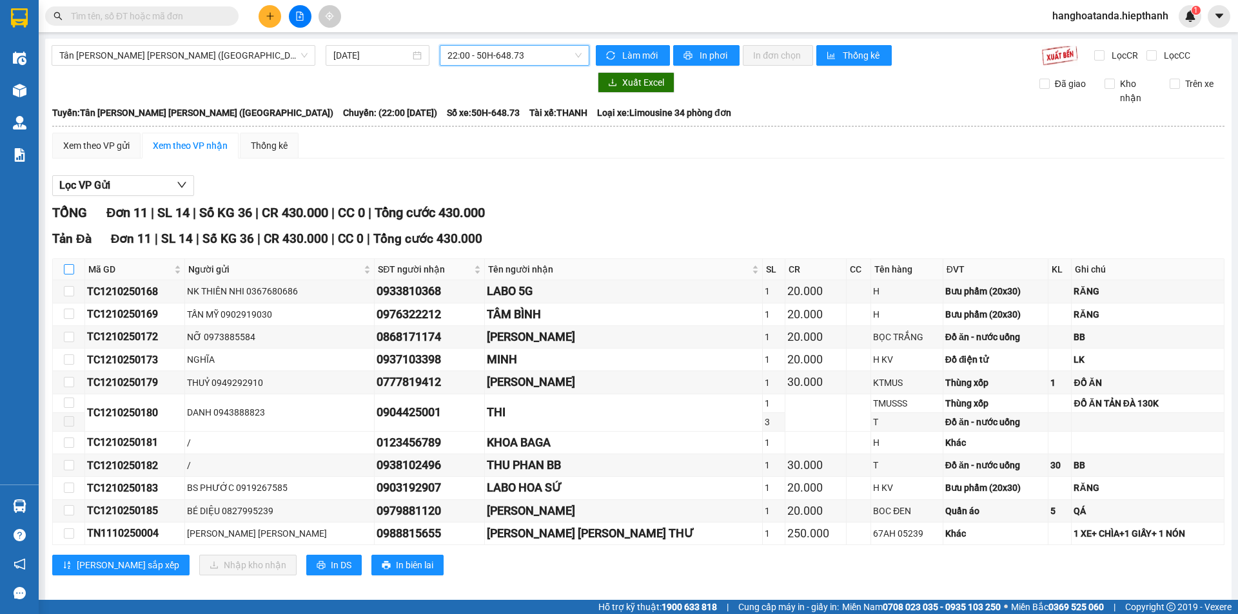
click at [67, 266] on input "checkbox" at bounding box center [69, 269] width 10 height 10
checkbox input "true"
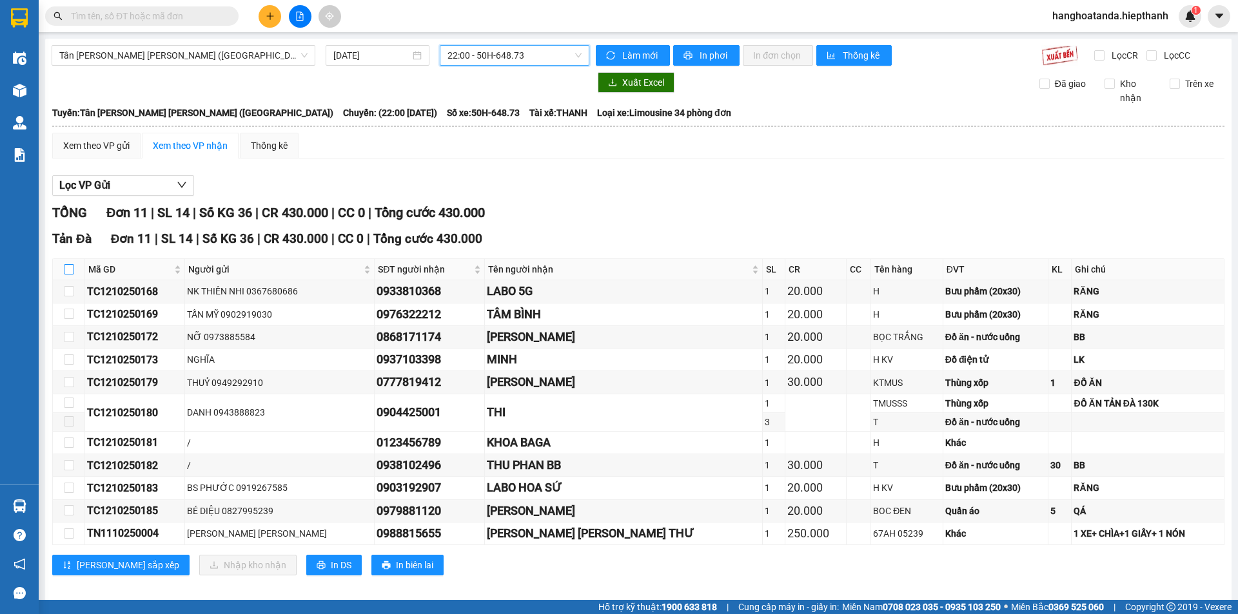
checkbox input "true"
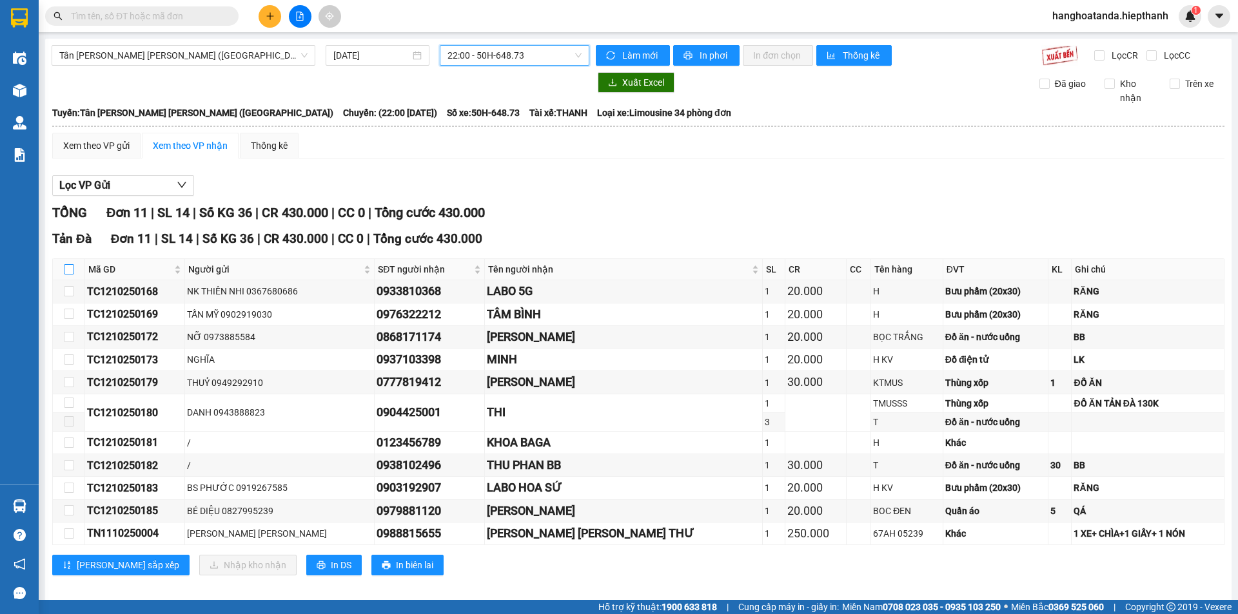
checkbox input "true"
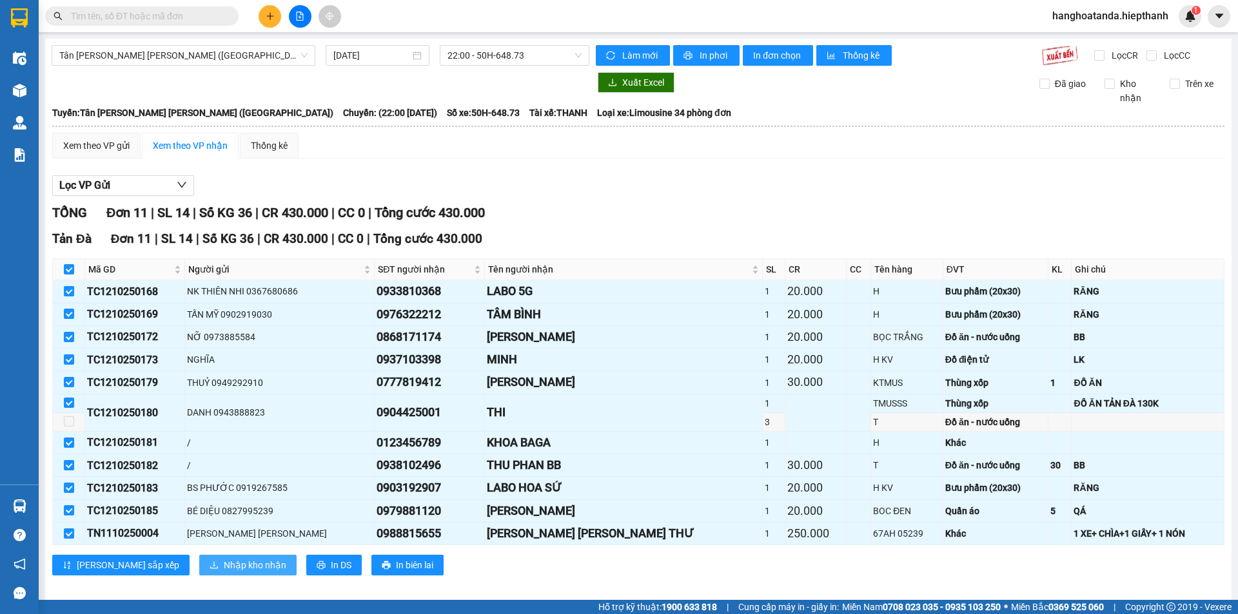
click at [224, 563] on span "Nhập kho nhận" at bounding box center [255, 565] width 63 height 14
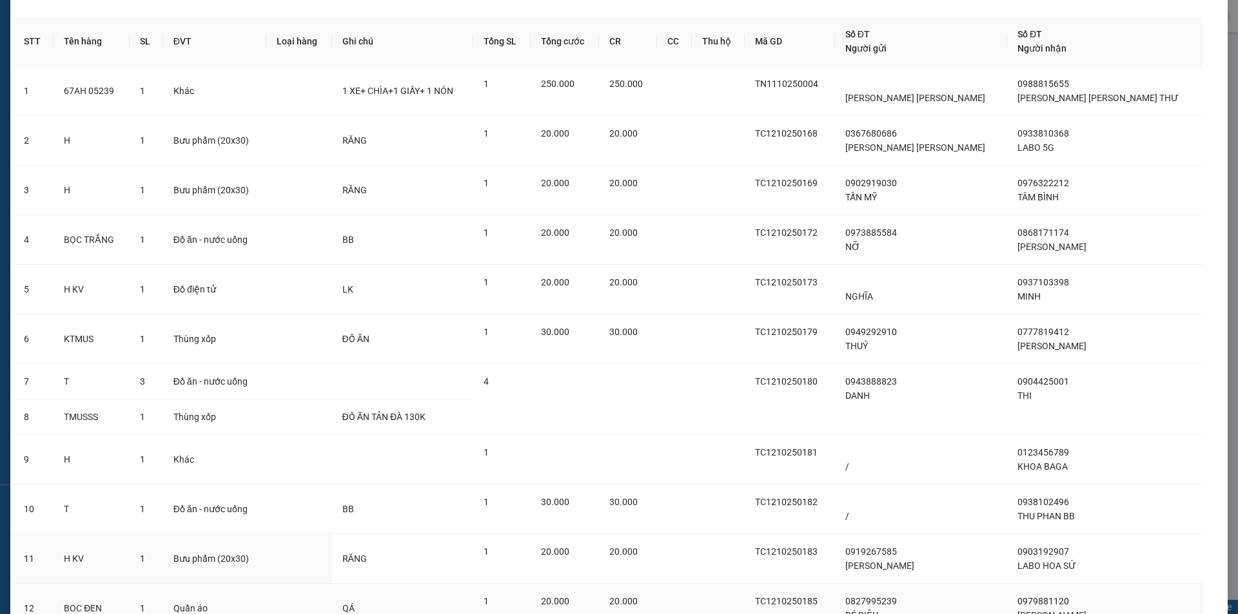
scroll to position [155, 0]
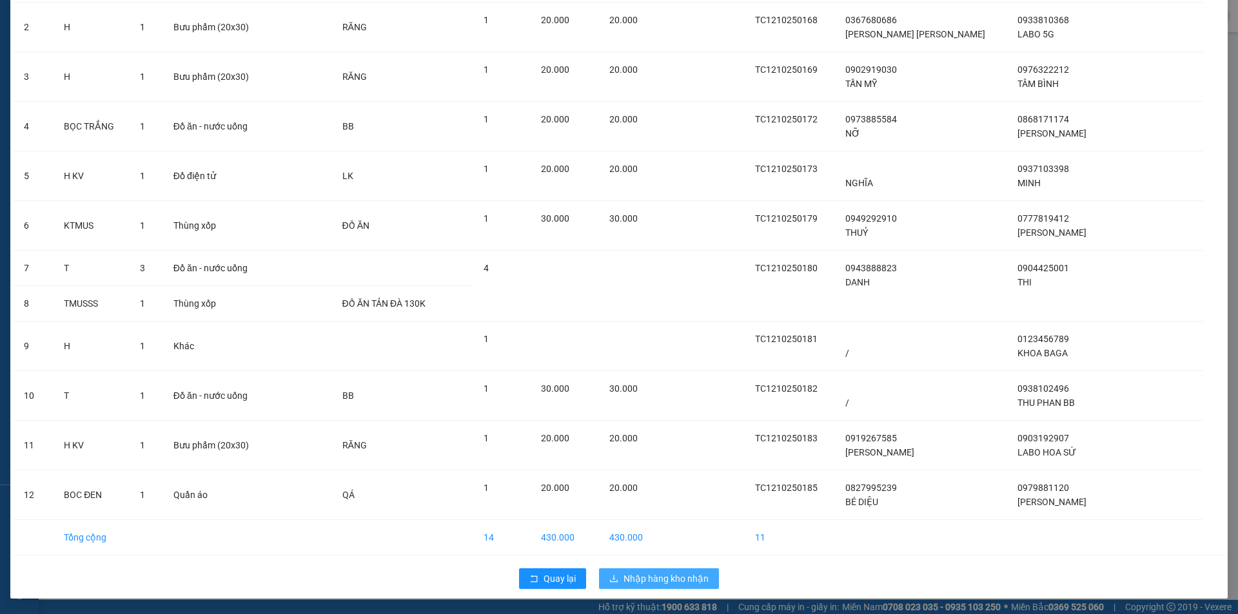
click at [637, 574] on span "Nhập hàng kho nhận" at bounding box center [665, 579] width 85 height 14
